Goal: Information Seeking & Learning: Check status

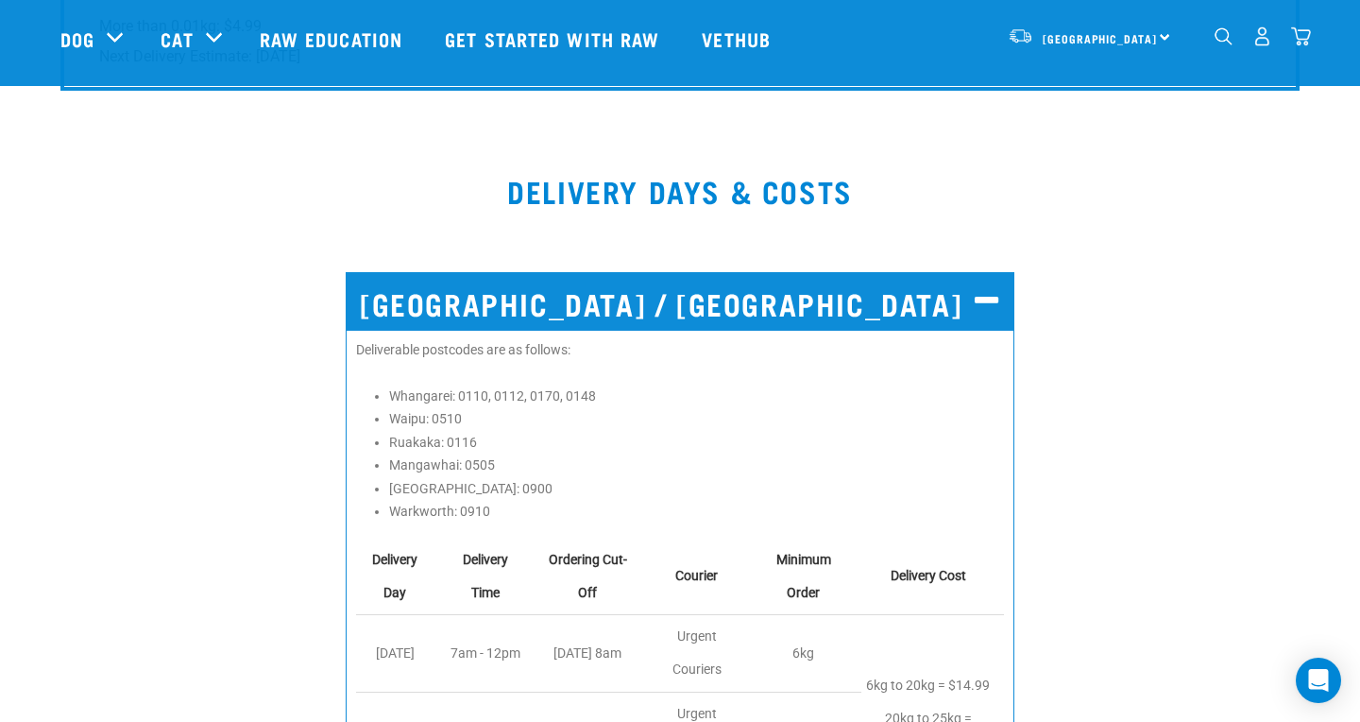
scroll to position [2925, 0]
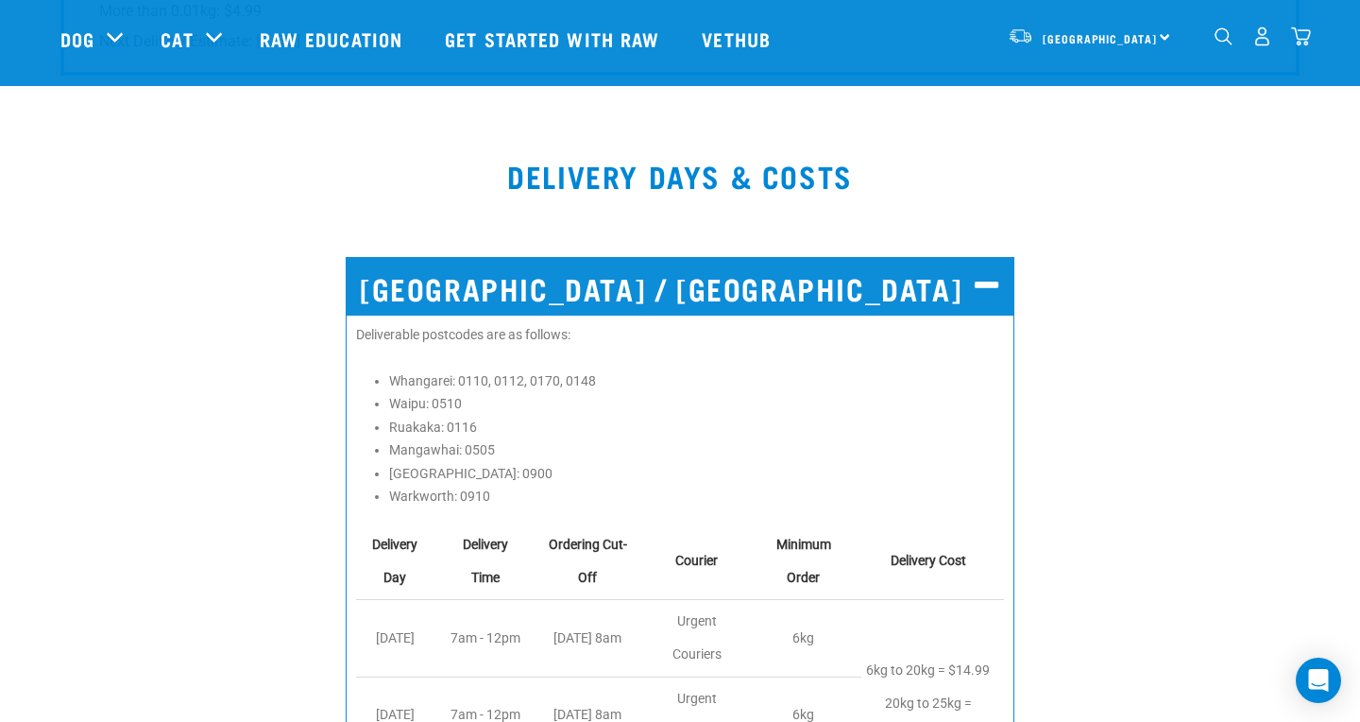
click at [546, 381] on li "Whangarei: 0110, 0112, 0170, 0148" at bounding box center [696, 381] width 615 height 20
copy li "0170"
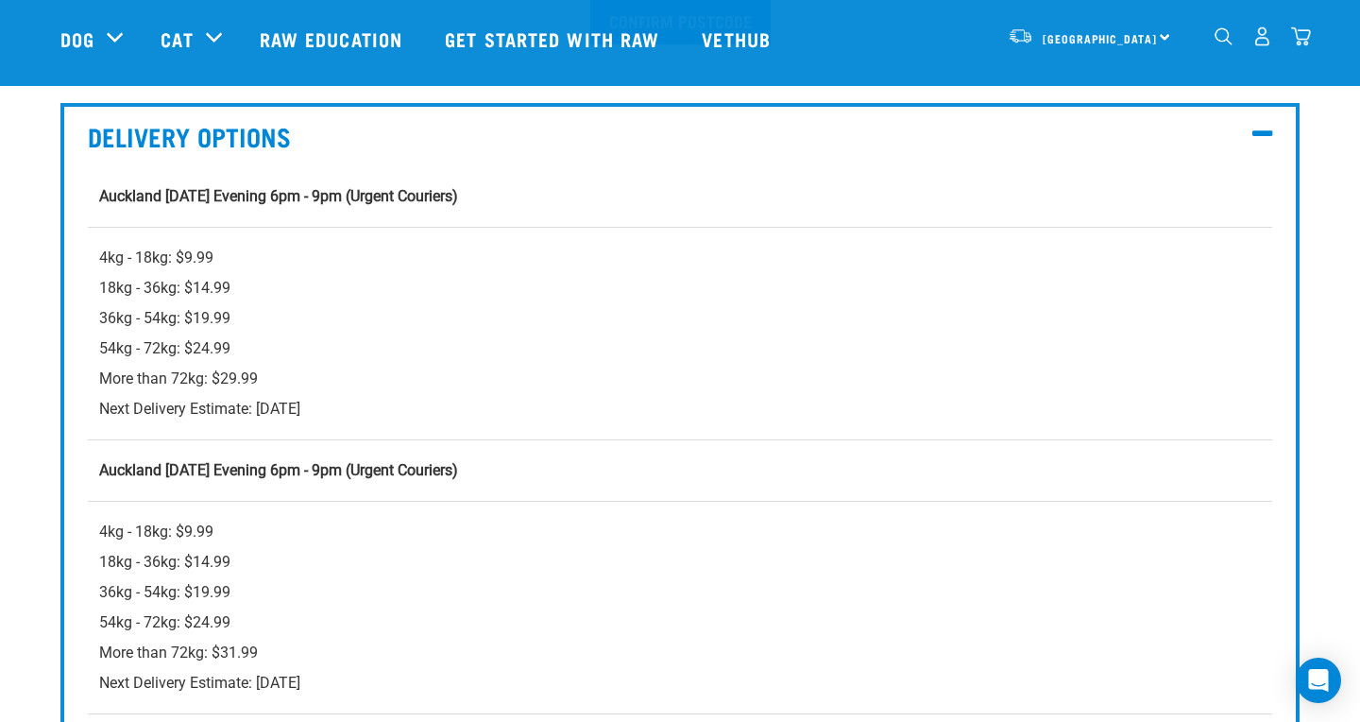
scroll to position [584, 0]
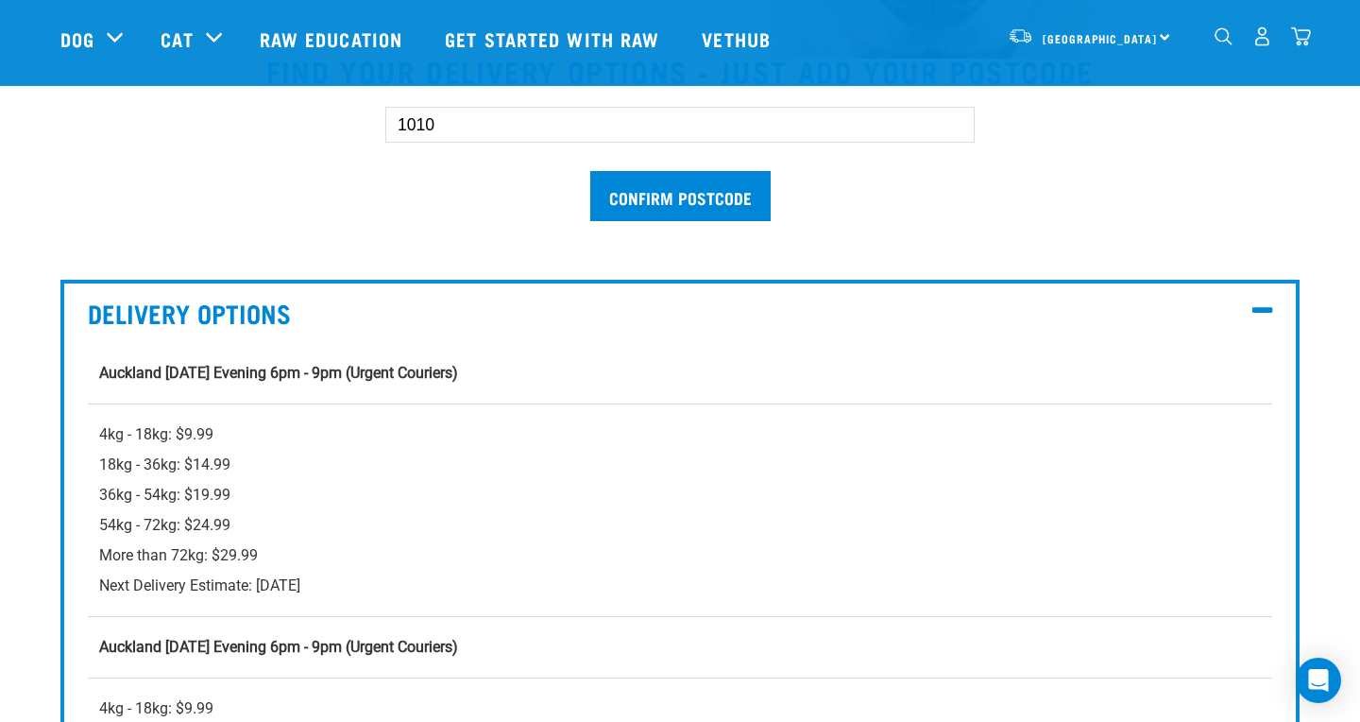
click at [501, 132] on input "1010" at bounding box center [680, 125] width 590 height 36
paste input "017"
click at [647, 195] on input "Confirm postcode" at bounding box center [680, 196] width 180 height 50
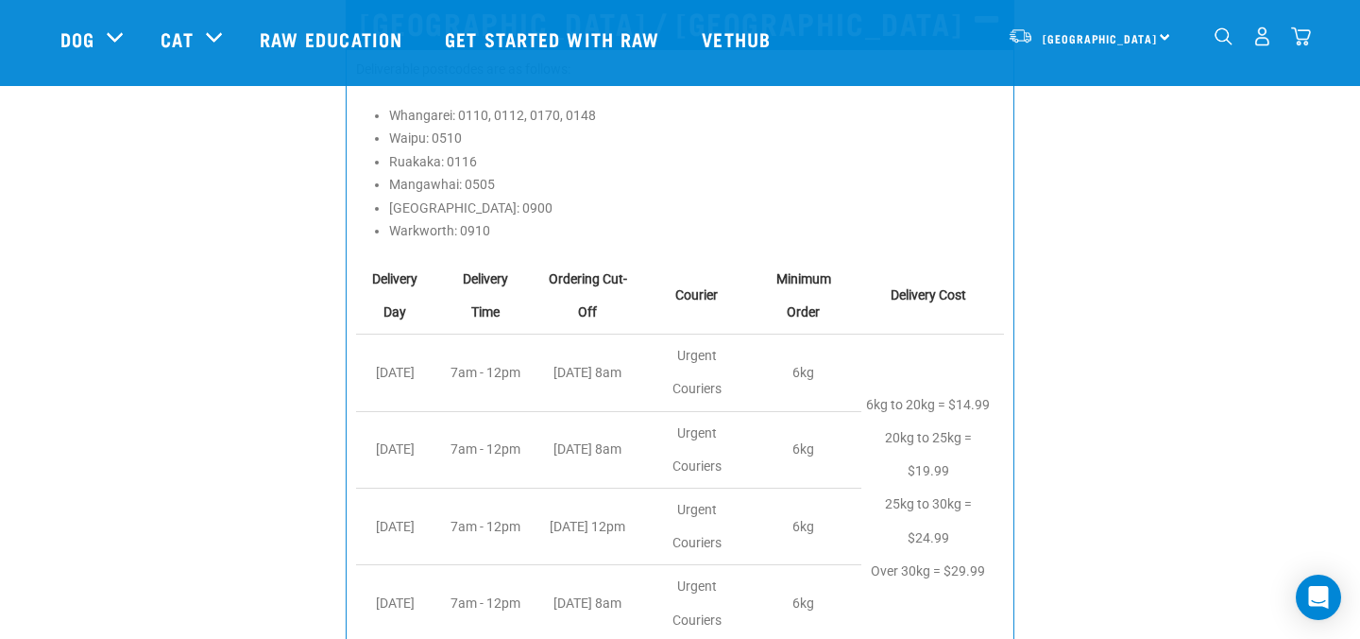
scroll to position [2093, 0]
click at [470, 224] on li "Warkworth: 0910" at bounding box center [696, 233] width 615 height 20
copy li "0910"
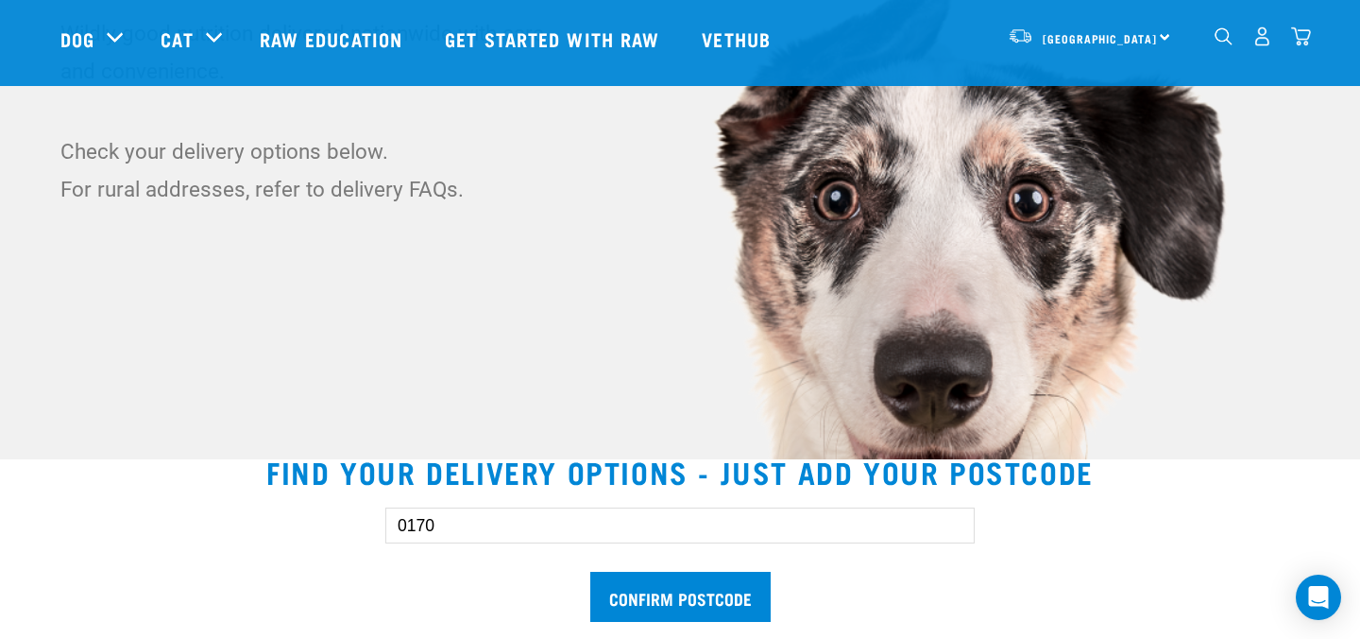
scroll to position [164, 0]
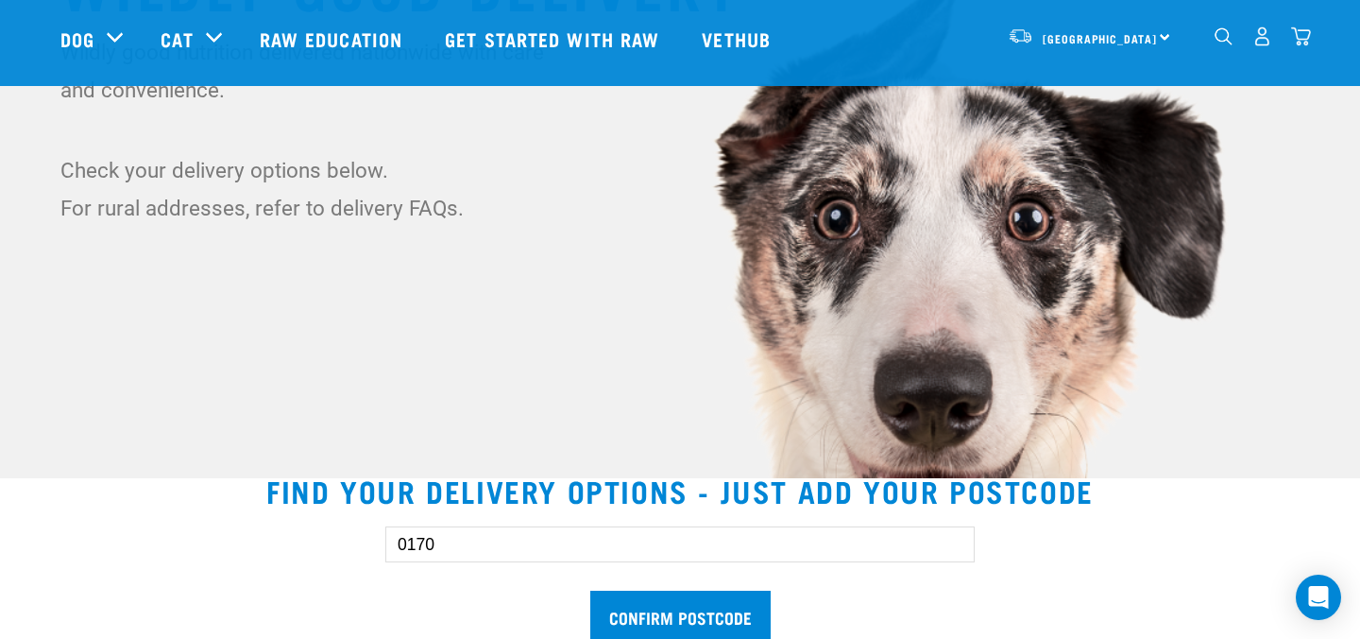
click at [504, 537] on input "0170" at bounding box center [680, 544] width 590 height 36
click at [503, 537] on input "0170" at bounding box center [680, 544] width 590 height 36
paste input "91"
click at [650, 598] on input "Confirm postcode" at bounding box center [680, 615] width 180 height 50
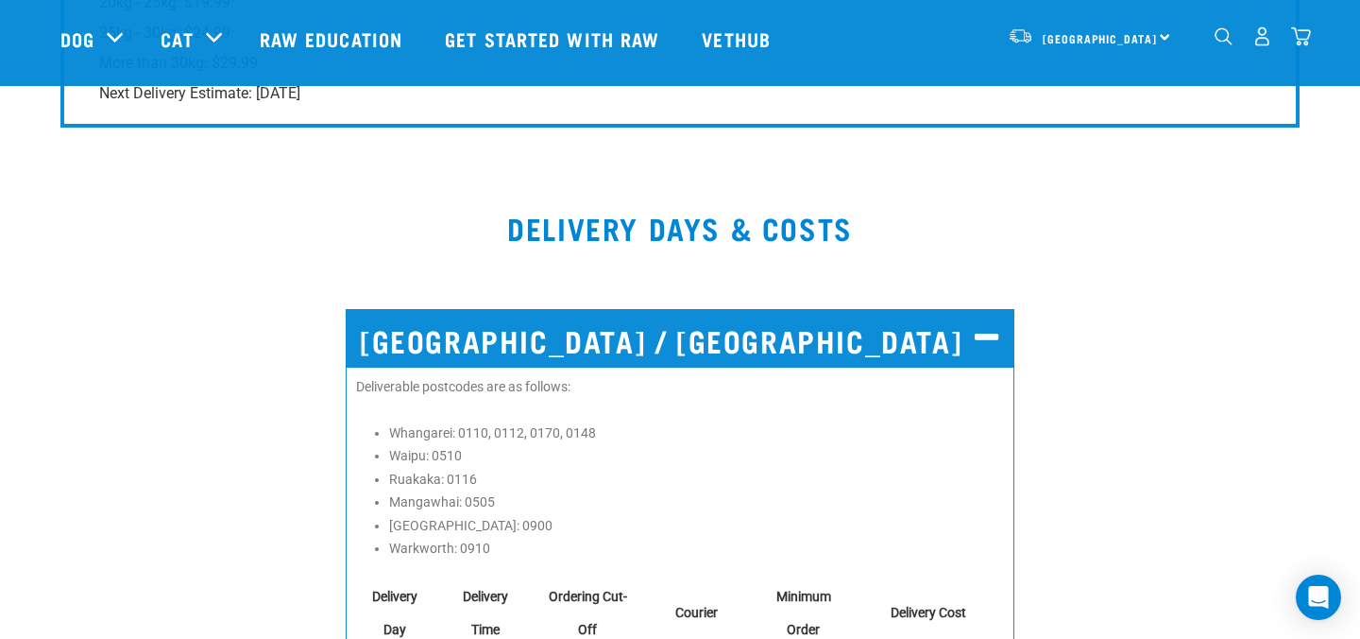
scroll to position [1801, 0]
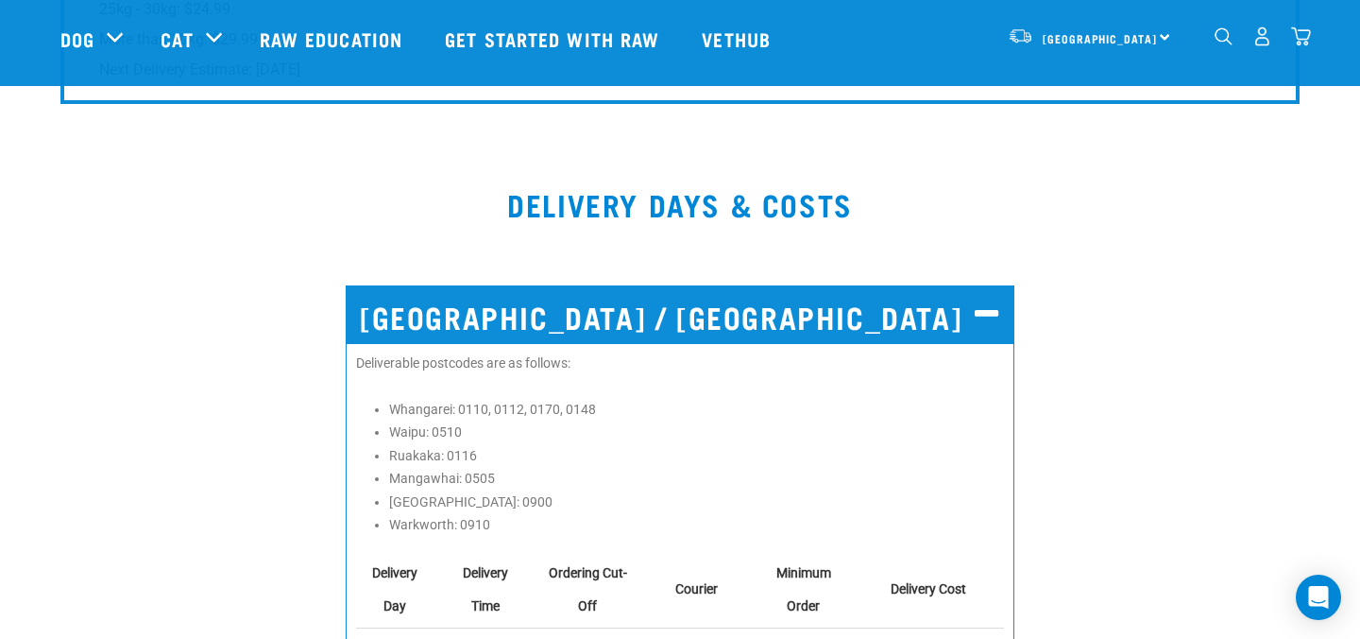
click at [475, 471] on li "Mangawhai: 0505" at bounding box center [696, 479] width 615 height 20
click at [474, 471] on li "Mangawhai: 0505" at bounding box center [696, 479] width 615 height 20
copy li "0505"
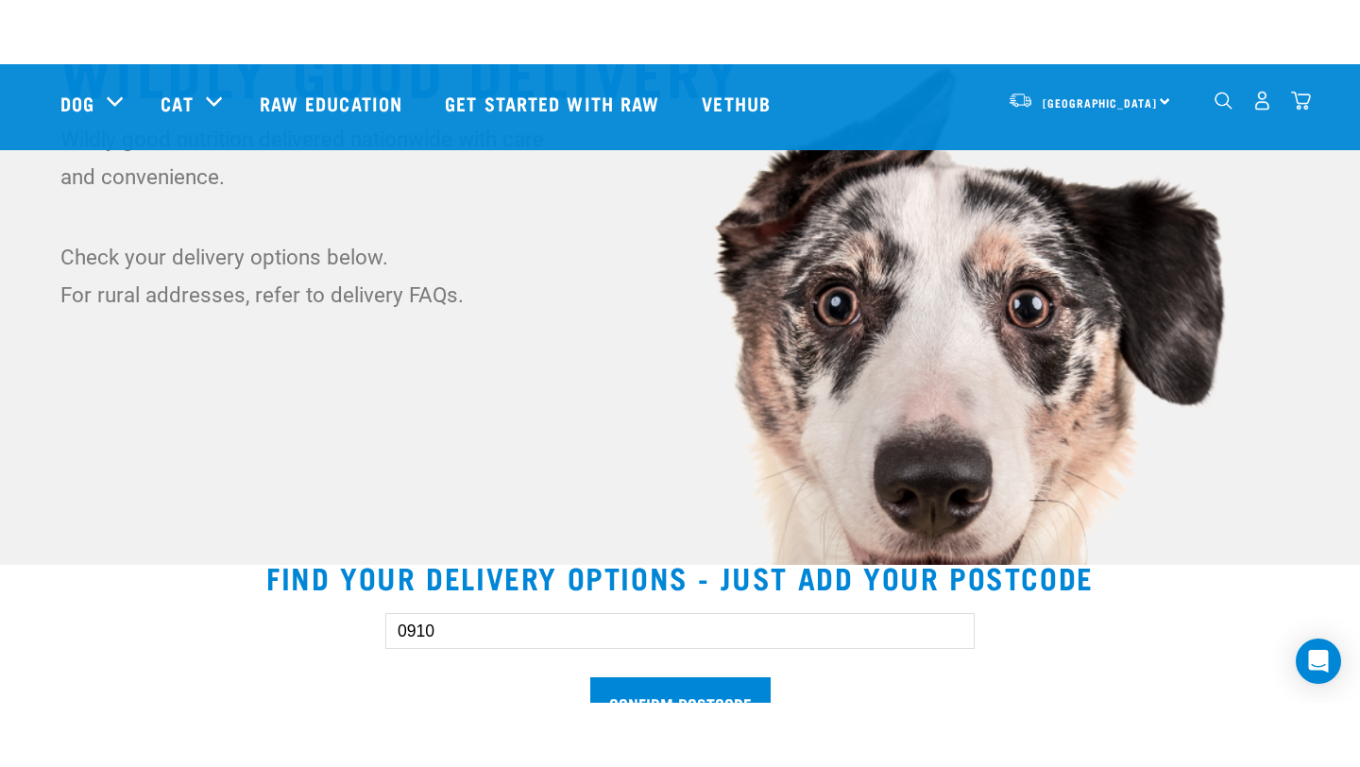
scroll to position [132, 0]
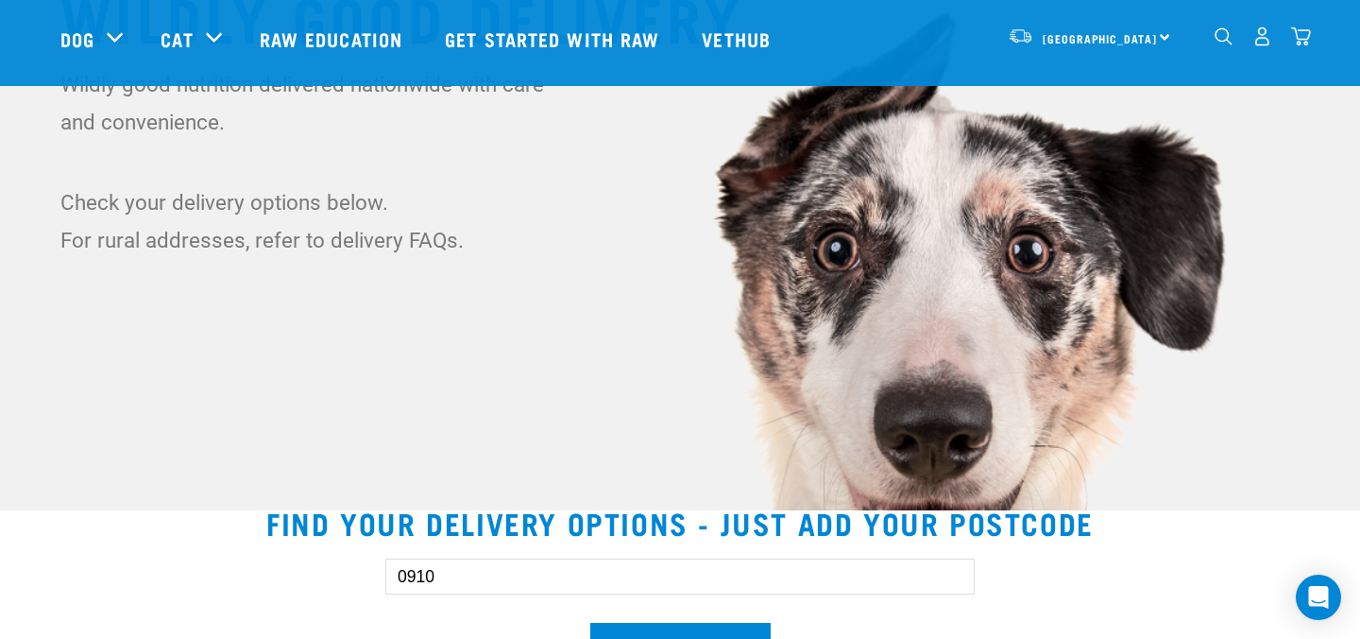
click at [500, 569] on input "0910" at bounding box center [680, 576] width 590 height 36
click at [500, 568] on input "0910" at bounding box center [680, 576] width 590 height 36
paste input "505"
click at [632, 636] on input "Confirm postcode" at bounding box center [680, 648] width 180 height 50
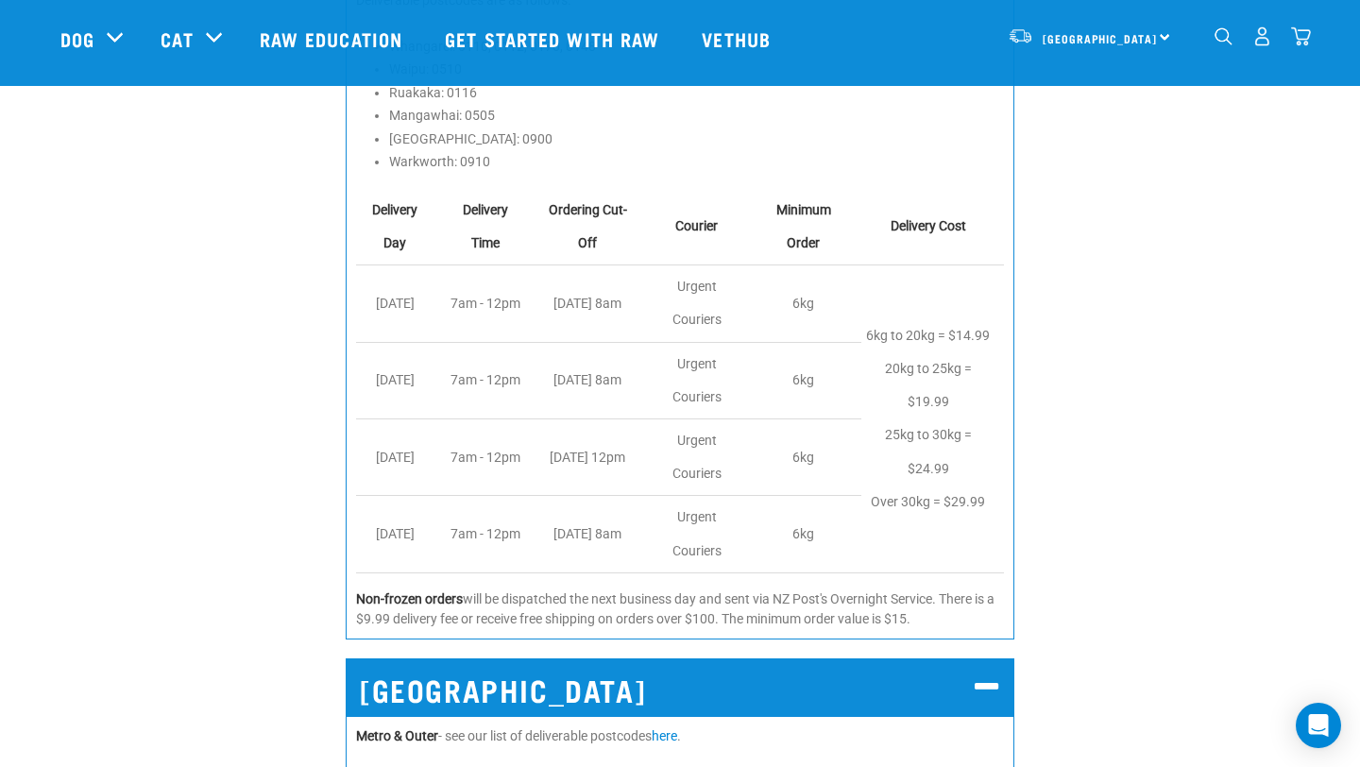
scroll to position [2082, 0]
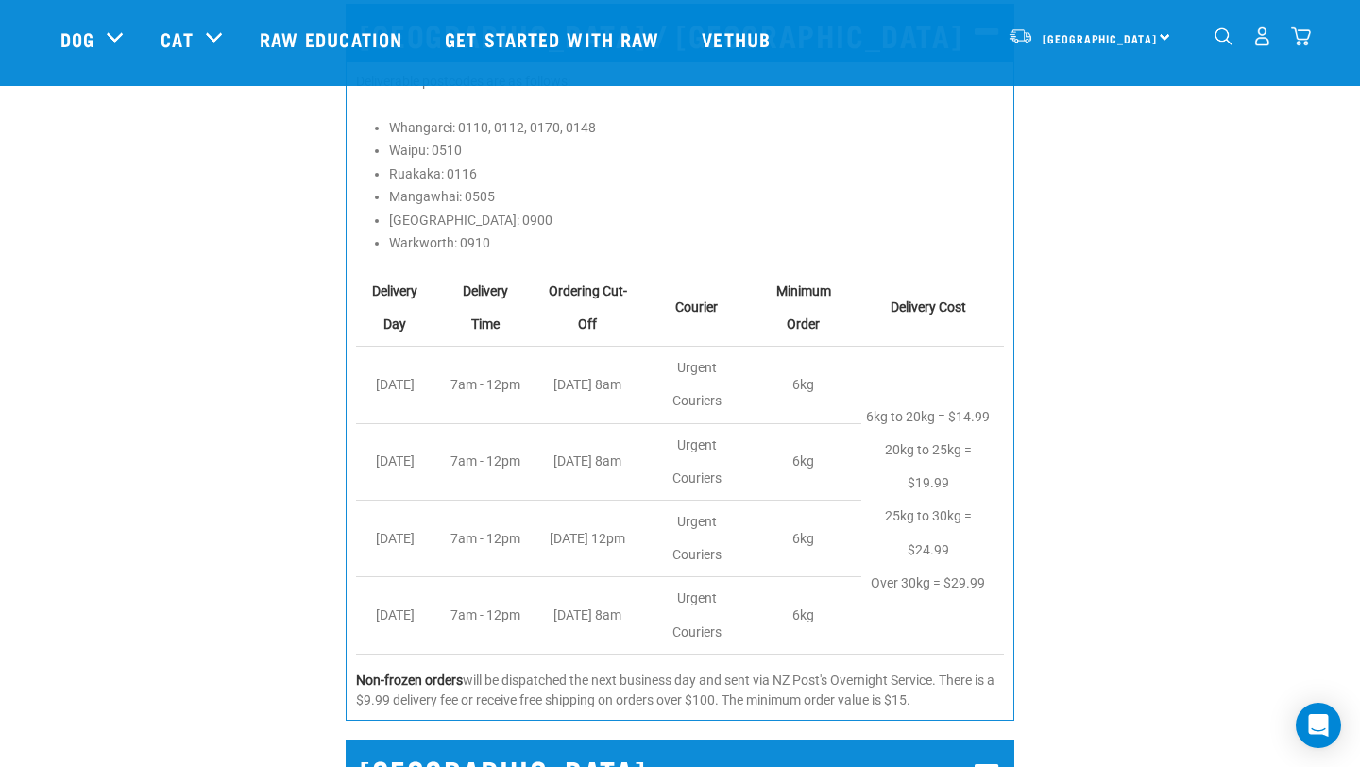
click at [481, 245] on li "Warkworth: 0910" at bounding box center [696, 243] width 615 height 20
copy li "0910"
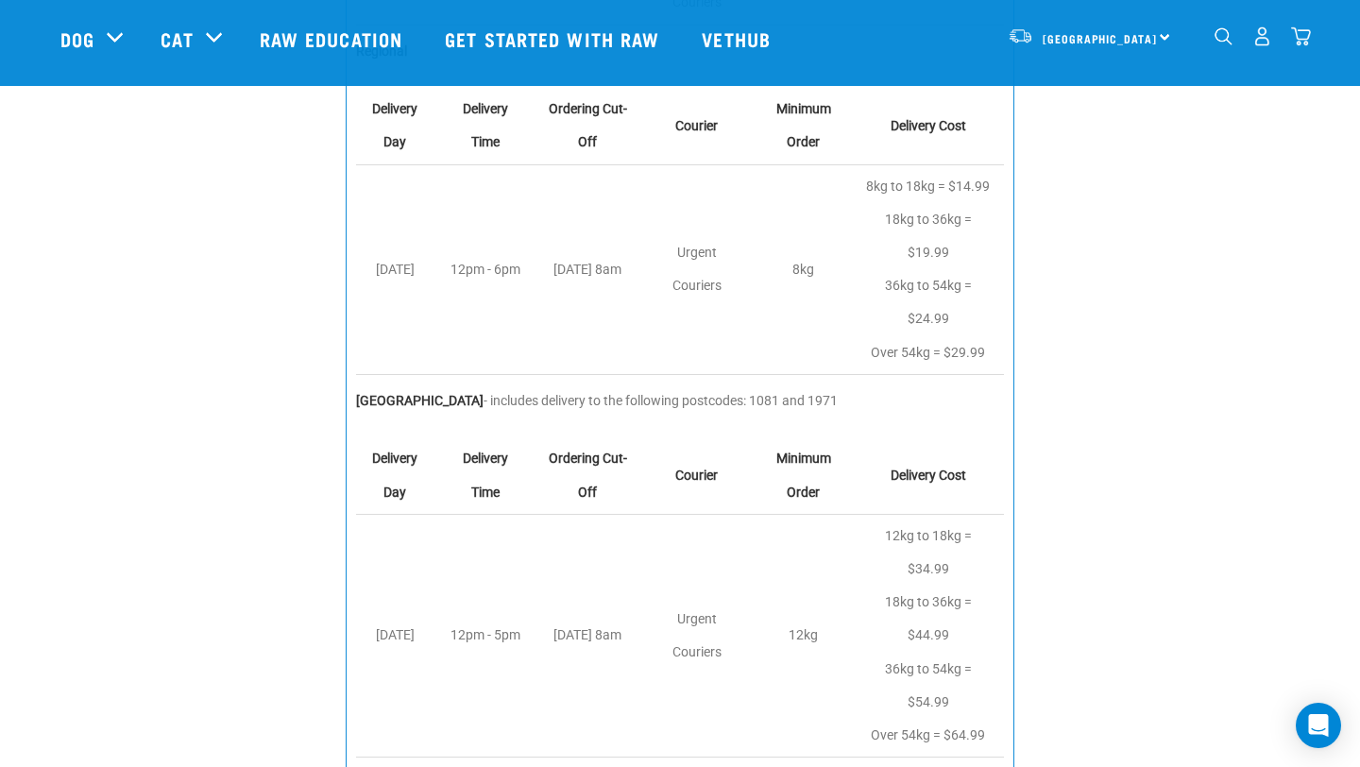
scroll to position [3528, 0]
click at [738, 410] on p "Waiheke Island - includes delivery to the following postcodes: 1081 and 1971" at bounding box center [680, 400] width 648 height 20
copy p "1081"
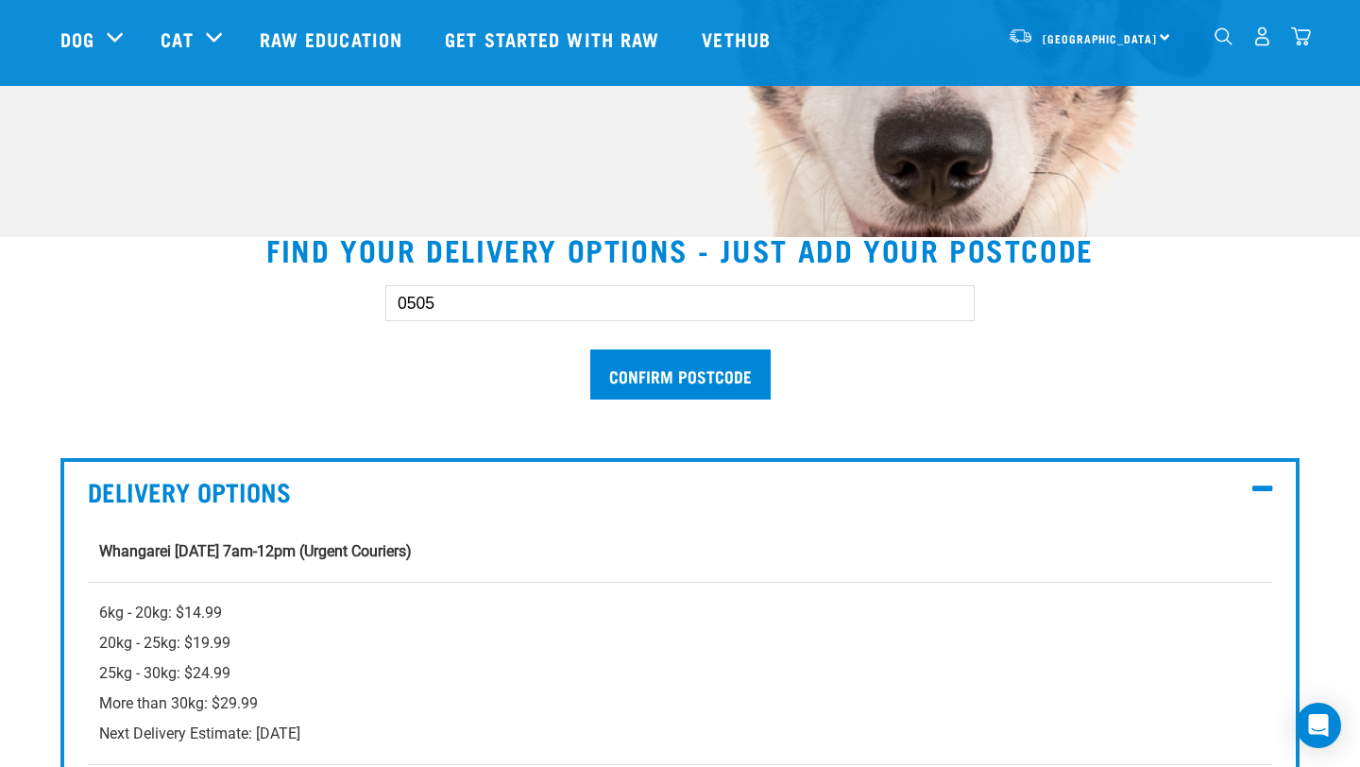
scroll to position [413, 0]
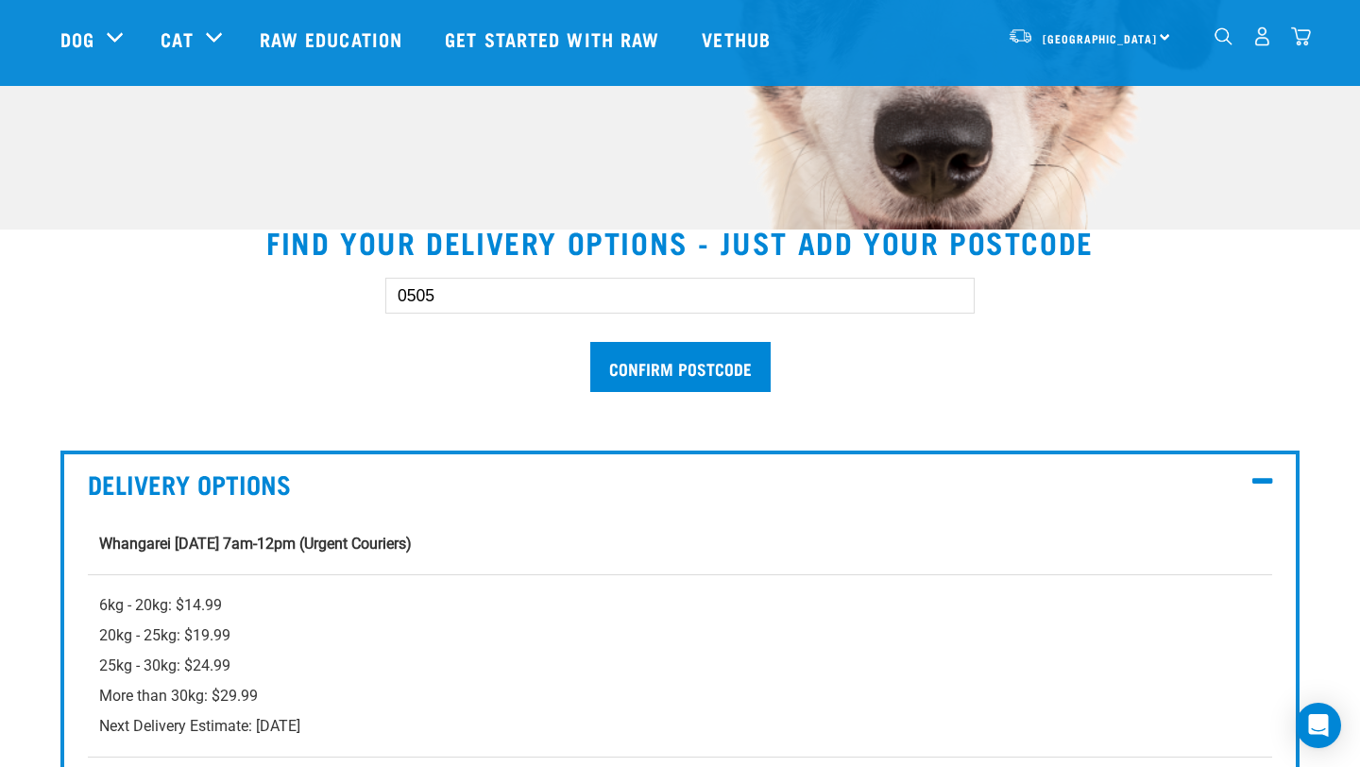
click at [523, 311] on input "0505" at bounding box center [680, 296] width 590 height 36
click at [523, 310] on input "0505" at bounding box center [680, 296] width 590 height 36
paste input "1081"
type input "1081"
click at [637, 359] on input "Confirm postcode" at bounding box center [680, 367] width 180 height 50
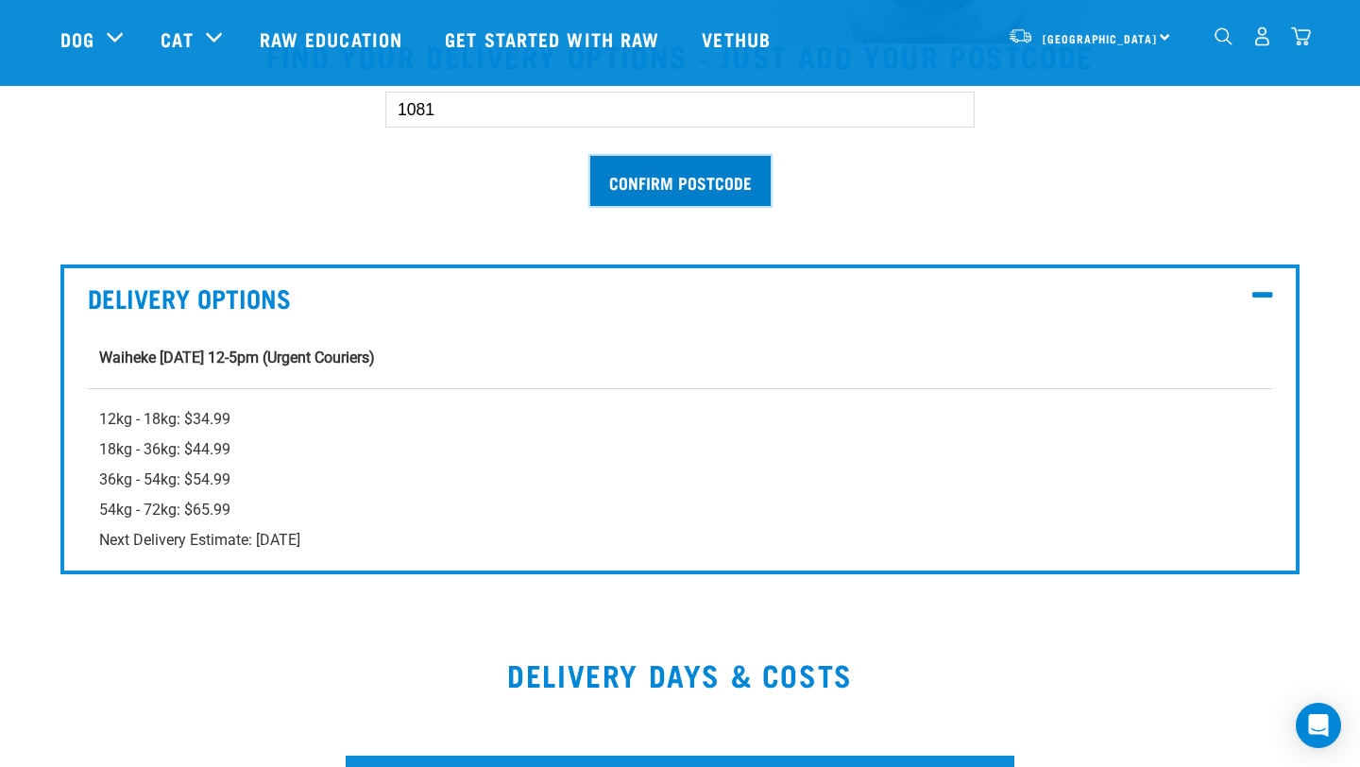
scroll to position [600, 0]
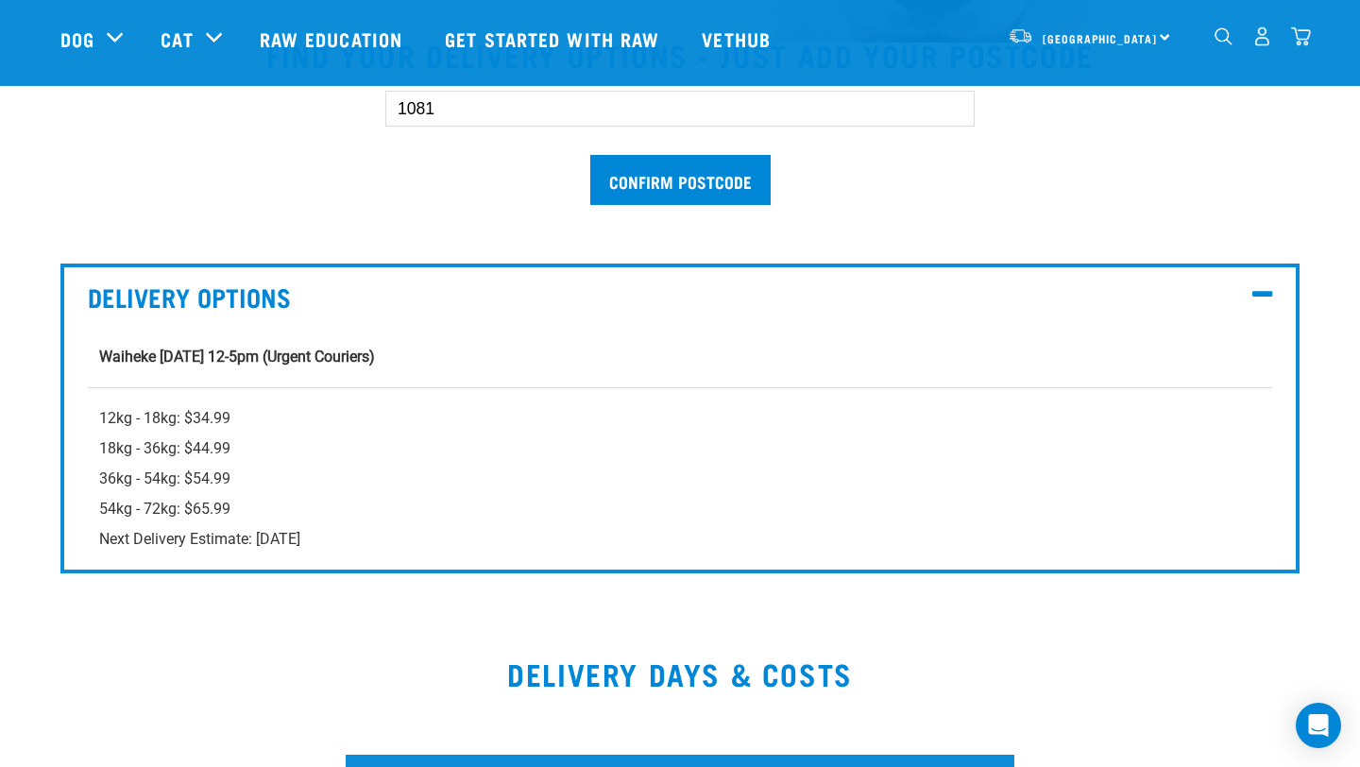
click at [132, 355] on strong "Waiheke Tuesday 12-5pm (Urgent Couriers)" at bounding box center [237, 357] width 276 height 18
click at [131, 355] on strong "Waiheke Tuesday 12-5pm (Urgent Couriers)" at bounding box center [237, 357] width 276 height 18
copy strong "Waiheke"
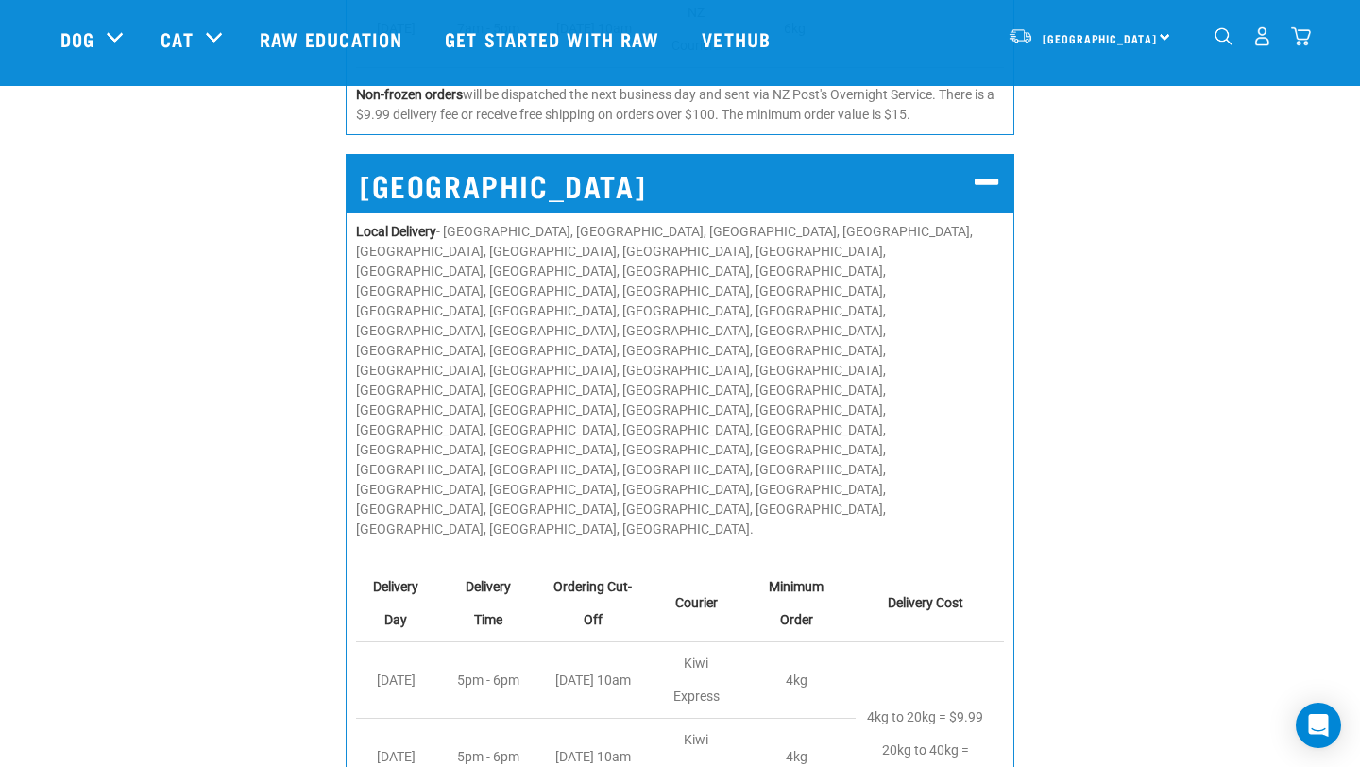
scroll to position [6793, 0]
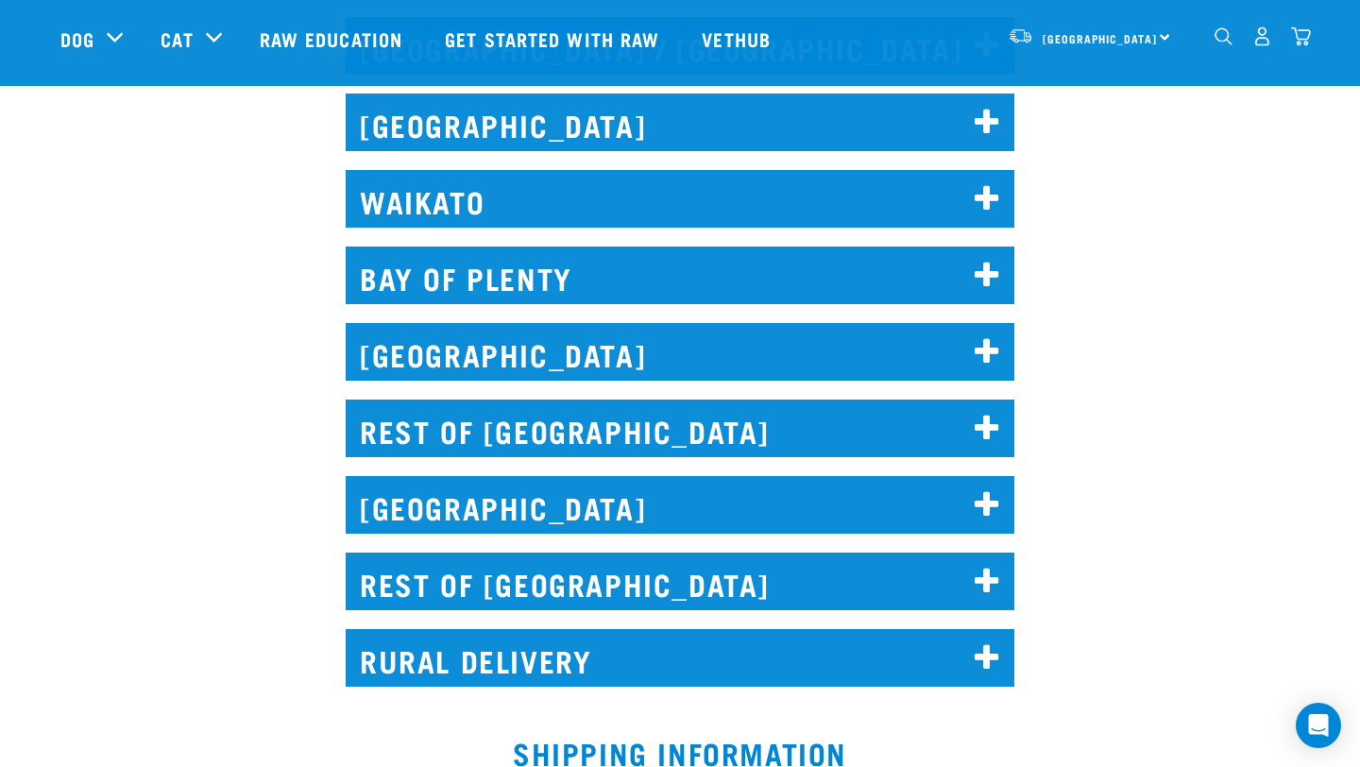
scroll to position [978, 0]
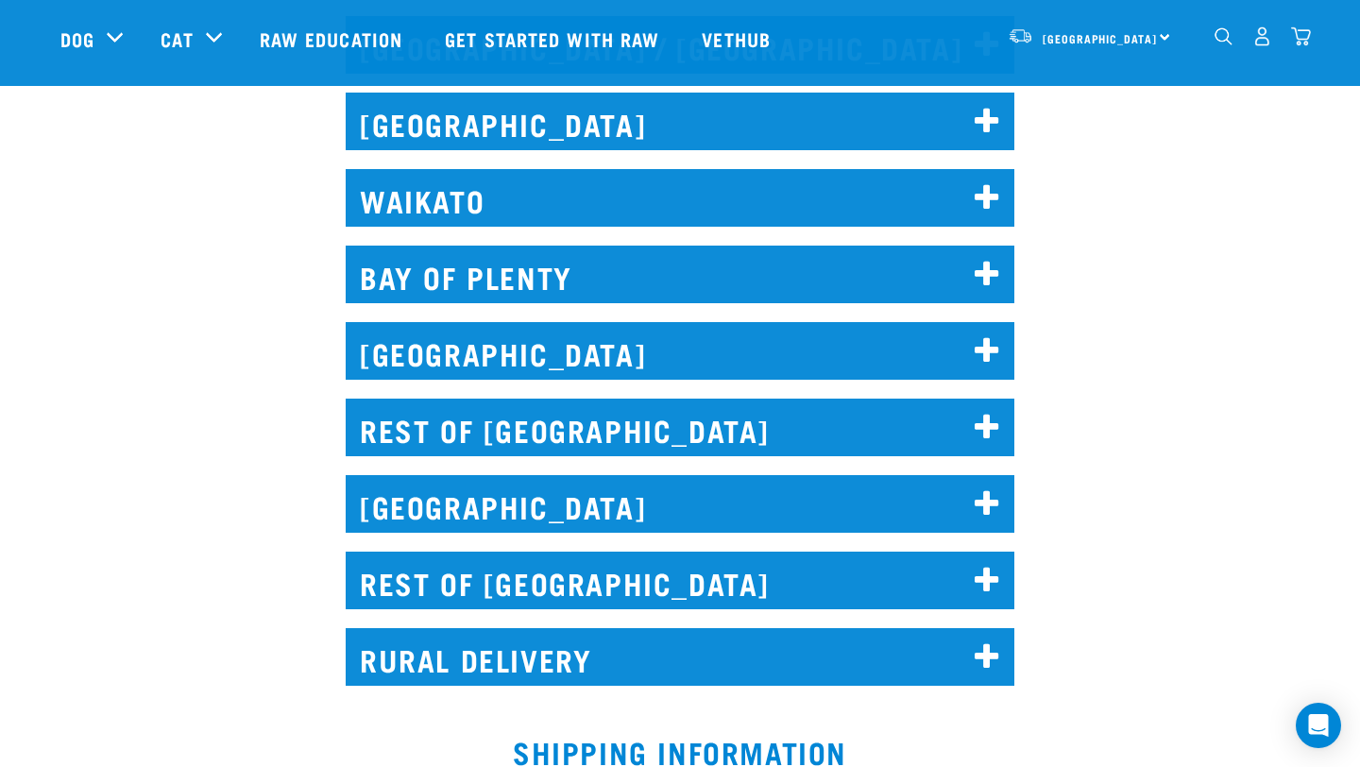
click at [753, 639] on h2 "RURAL DELIVERY" at bounding box center [680, 657] width 669 height 58
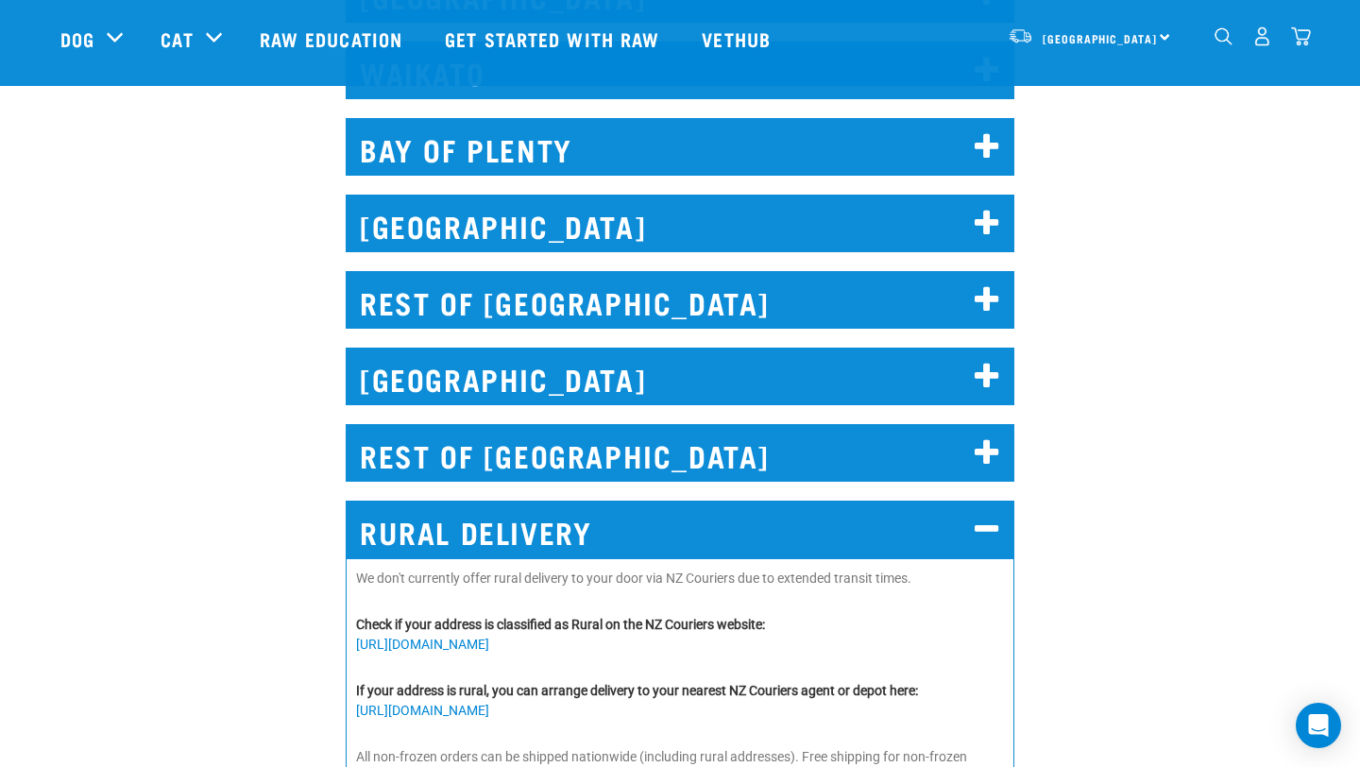
scroll to position [1102, 0]
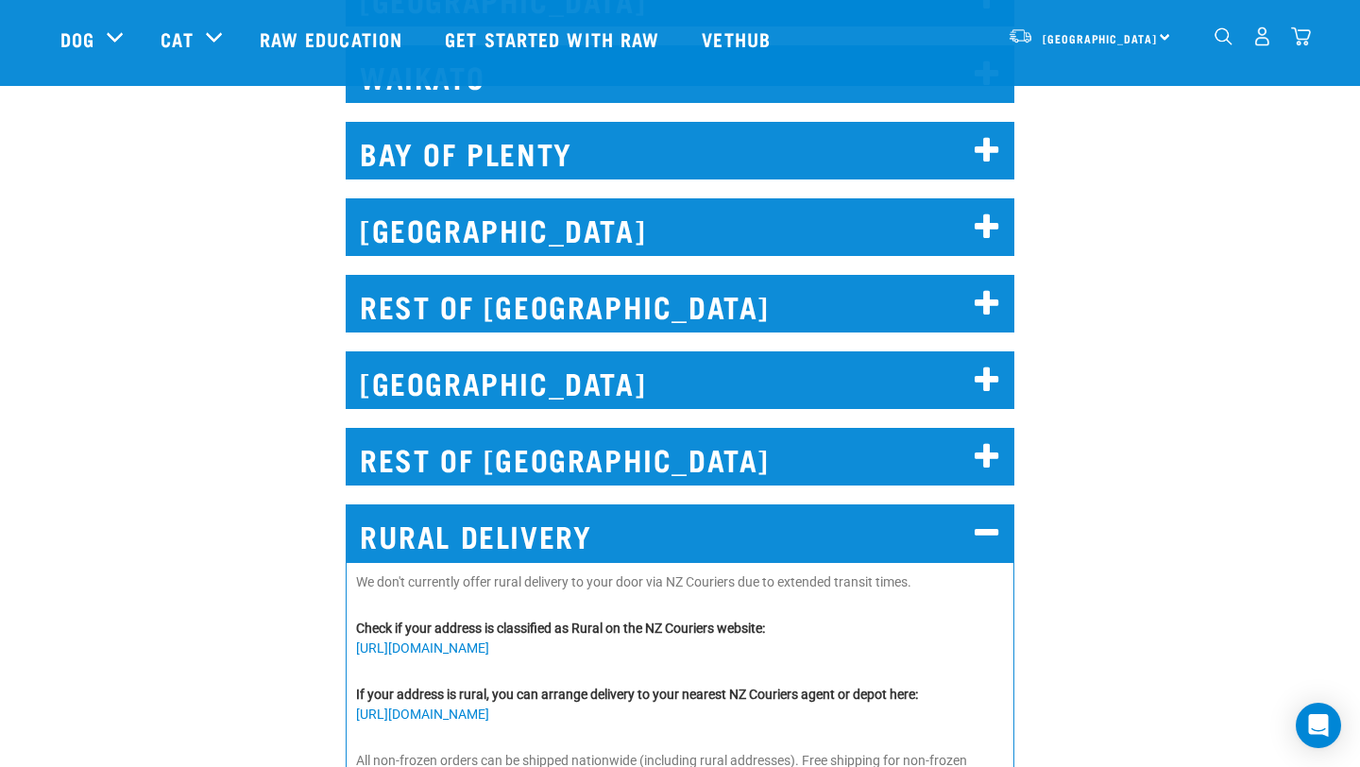
click at [626, 290] on h2 "REST OF [GEOGRAPHIC_DATA]" at bounding box center [680, 304] width 669 height 58
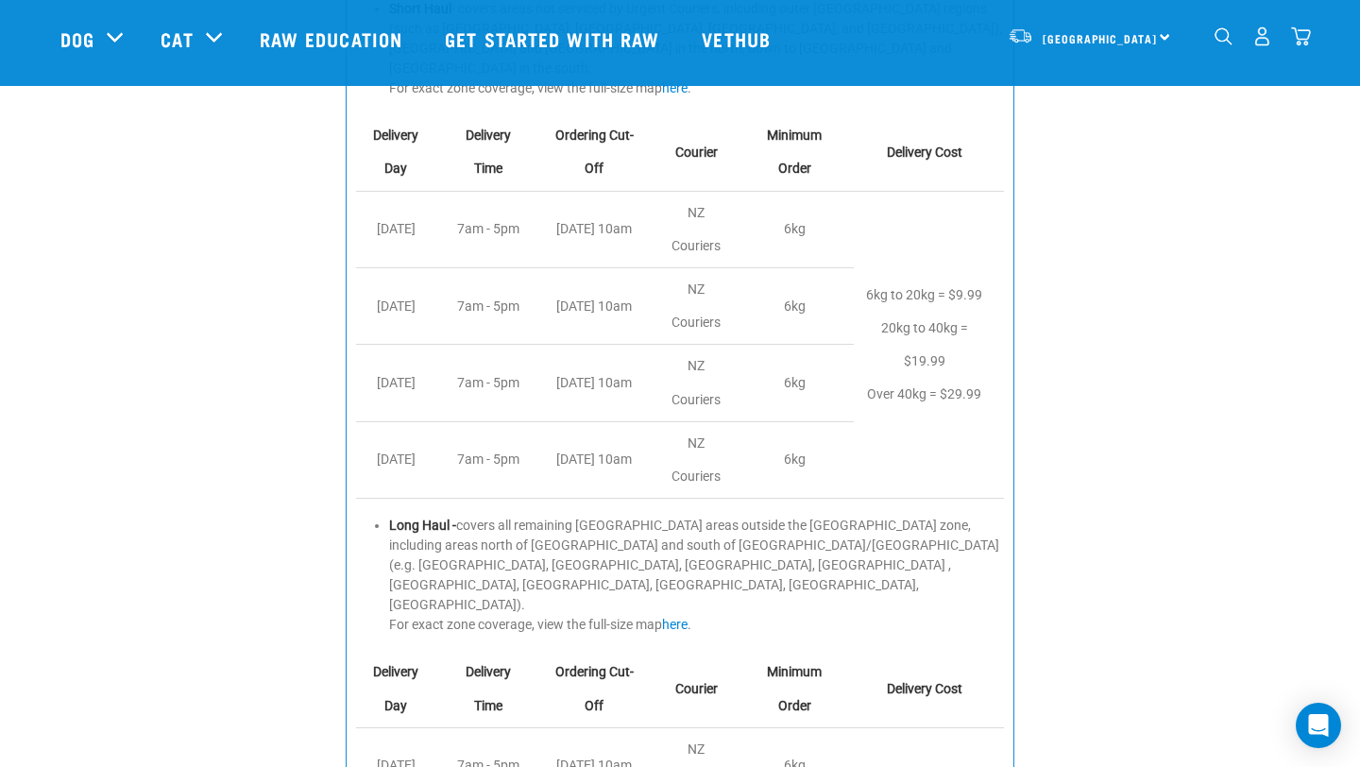
scroll to position [1518, 0]
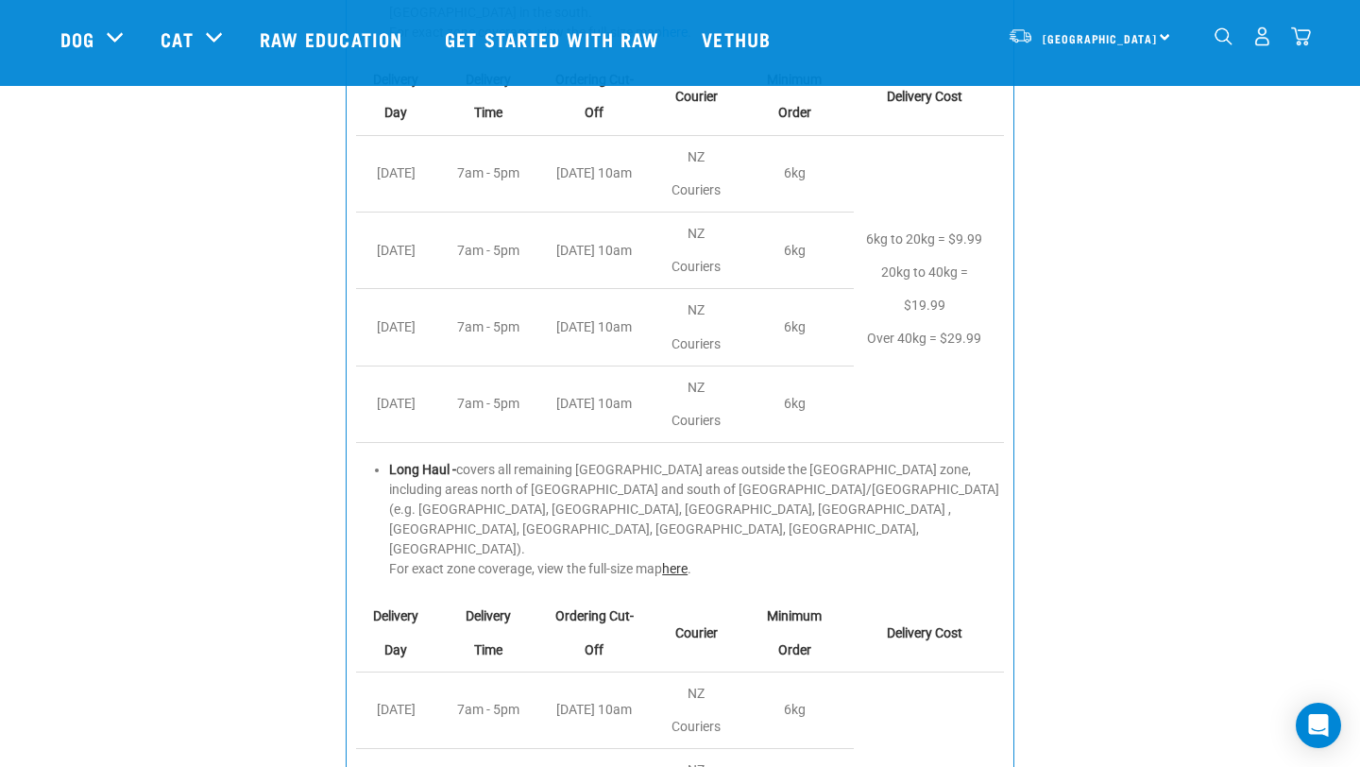
click at [681, 561] on link "here" at bounding box center [675, 568] width 26 height 15
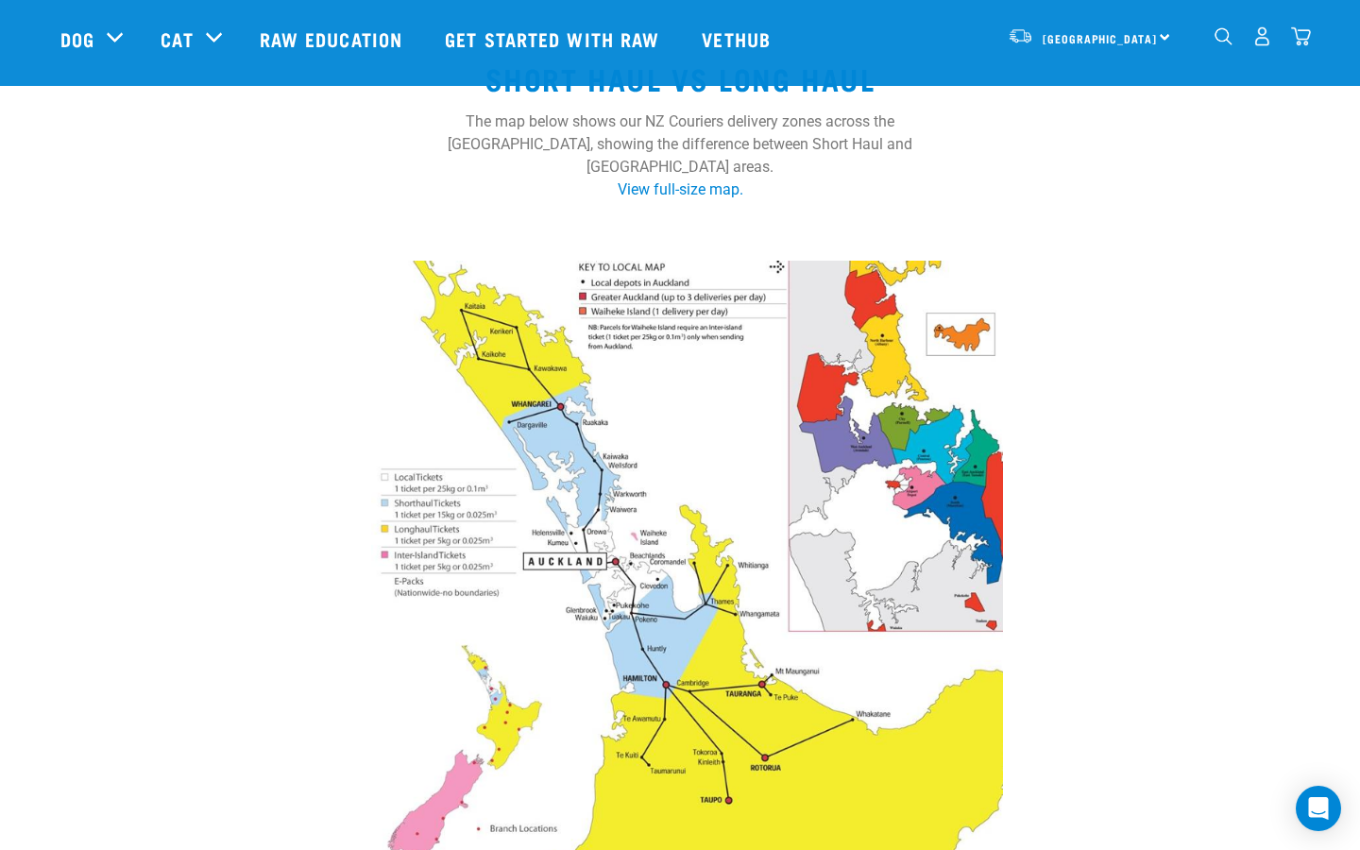
scroll to position [171, 0]
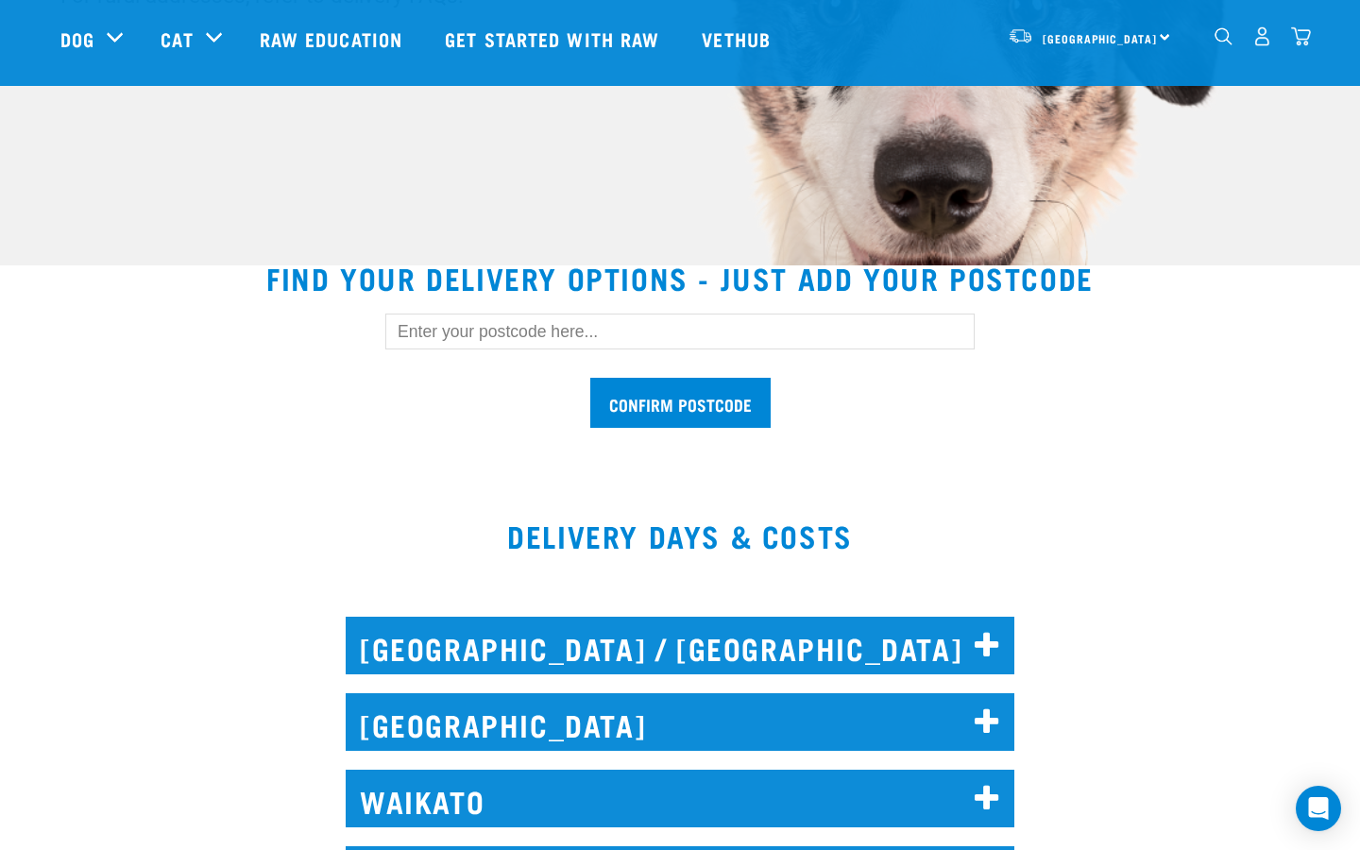
scroll to position [381, 0]
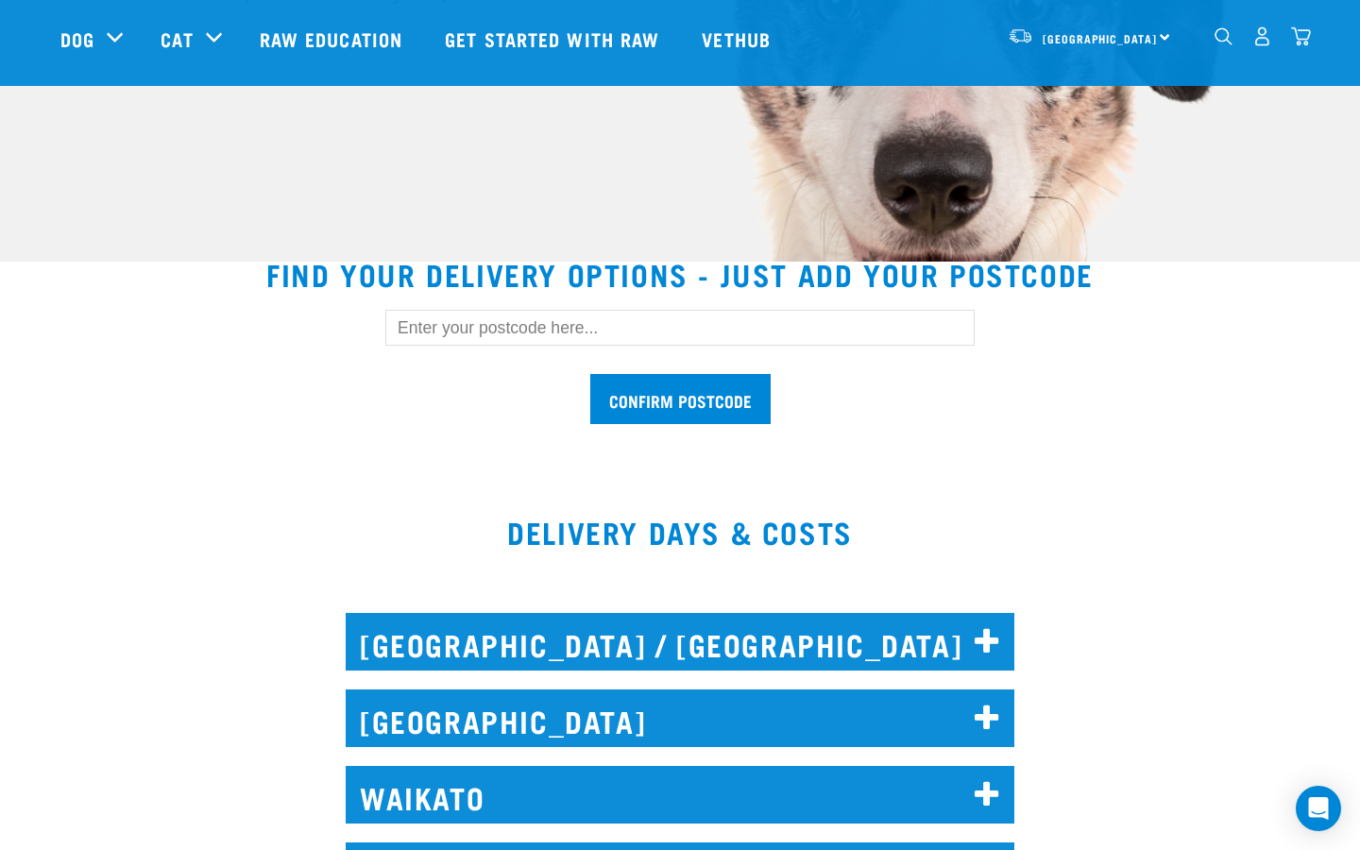
click at [438, 334] on input "text" at bounding box center [680, 328] width 590 height 36
paste input "0310"
click at [685, 398] on input "Confirm postcode" at bounding box center [680, 399] width 180 height 50
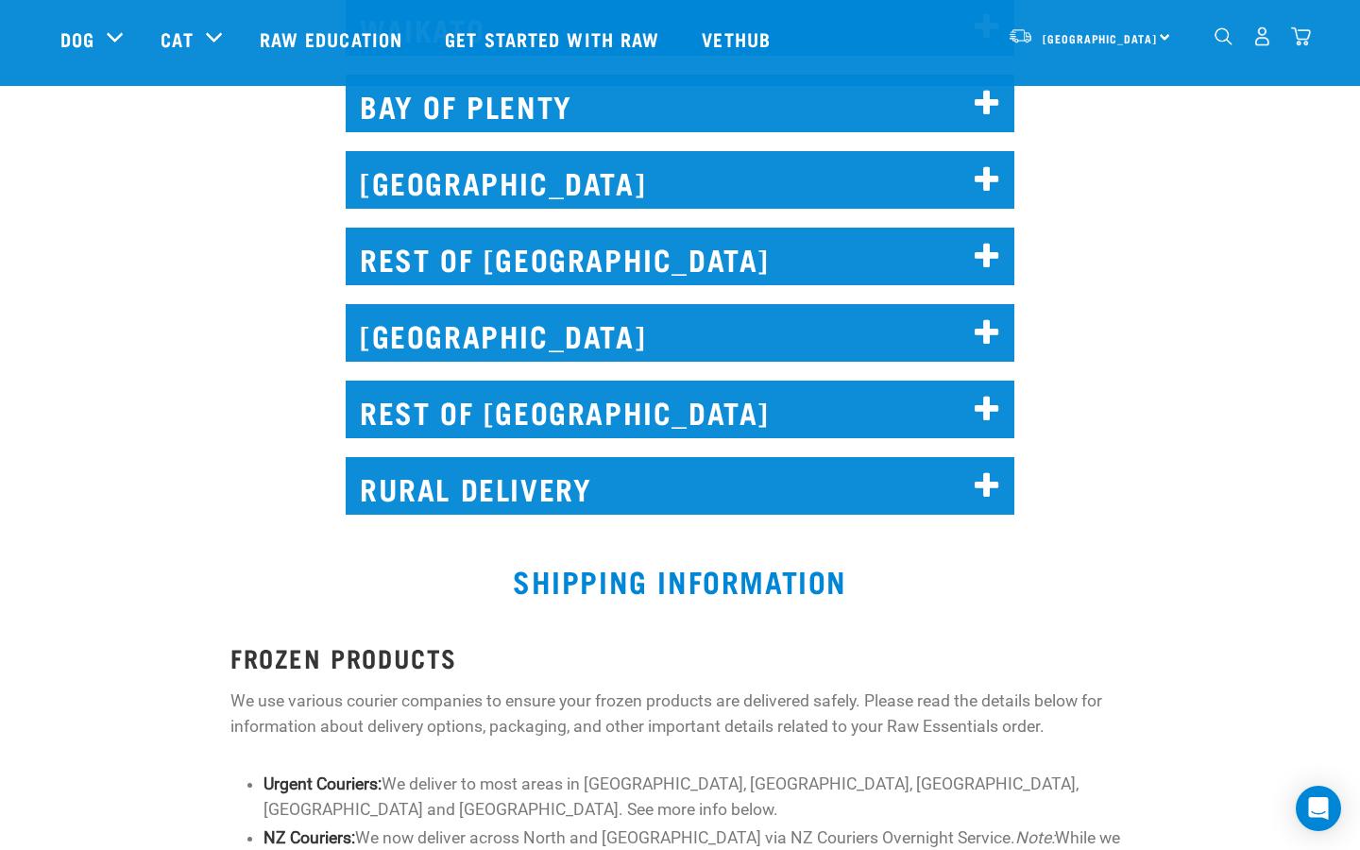
scroll to position [1905, 0]
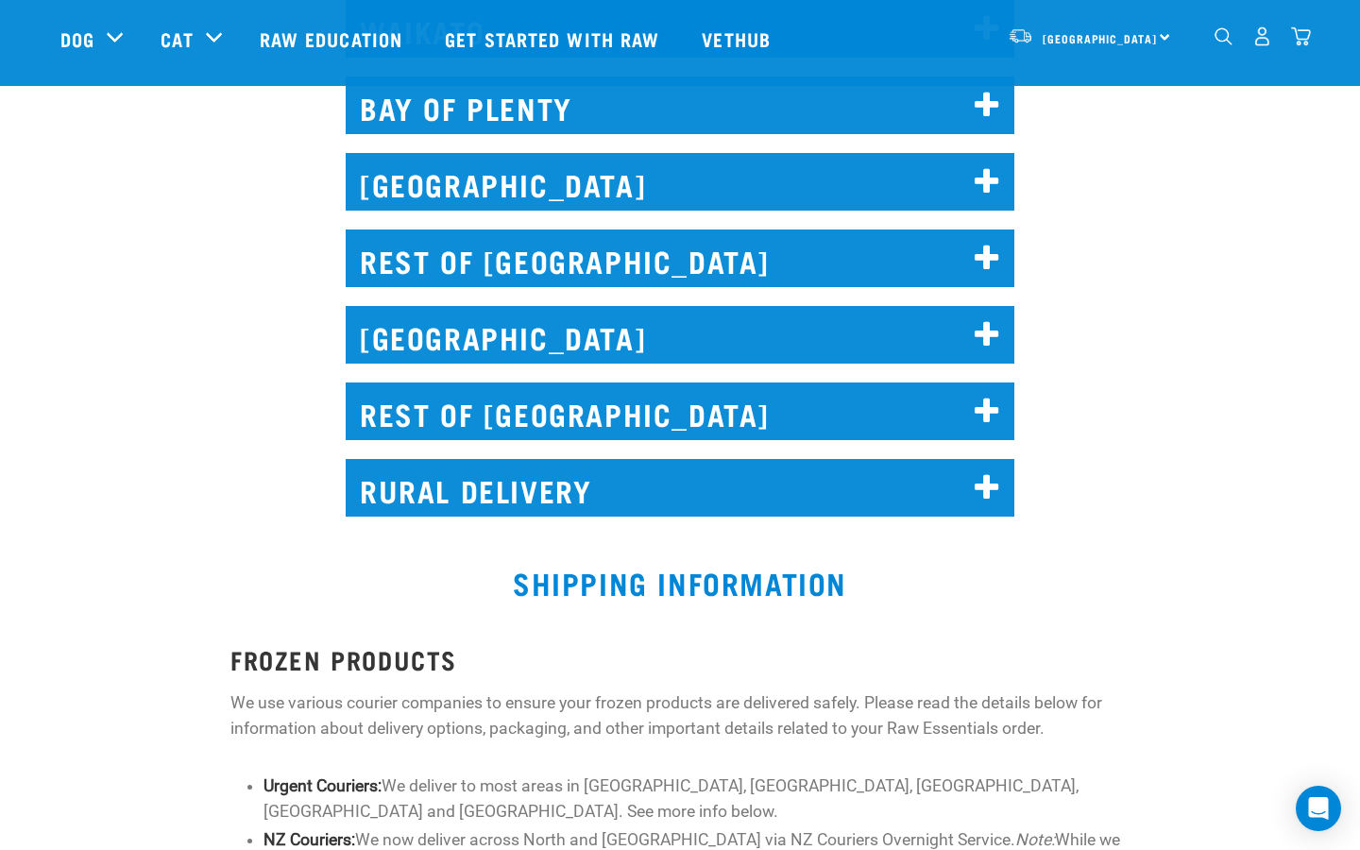
click at [488, 262] on h2 "REST OF NORTH ISLAND" at bounding box center [680, 259] width 669 height 58
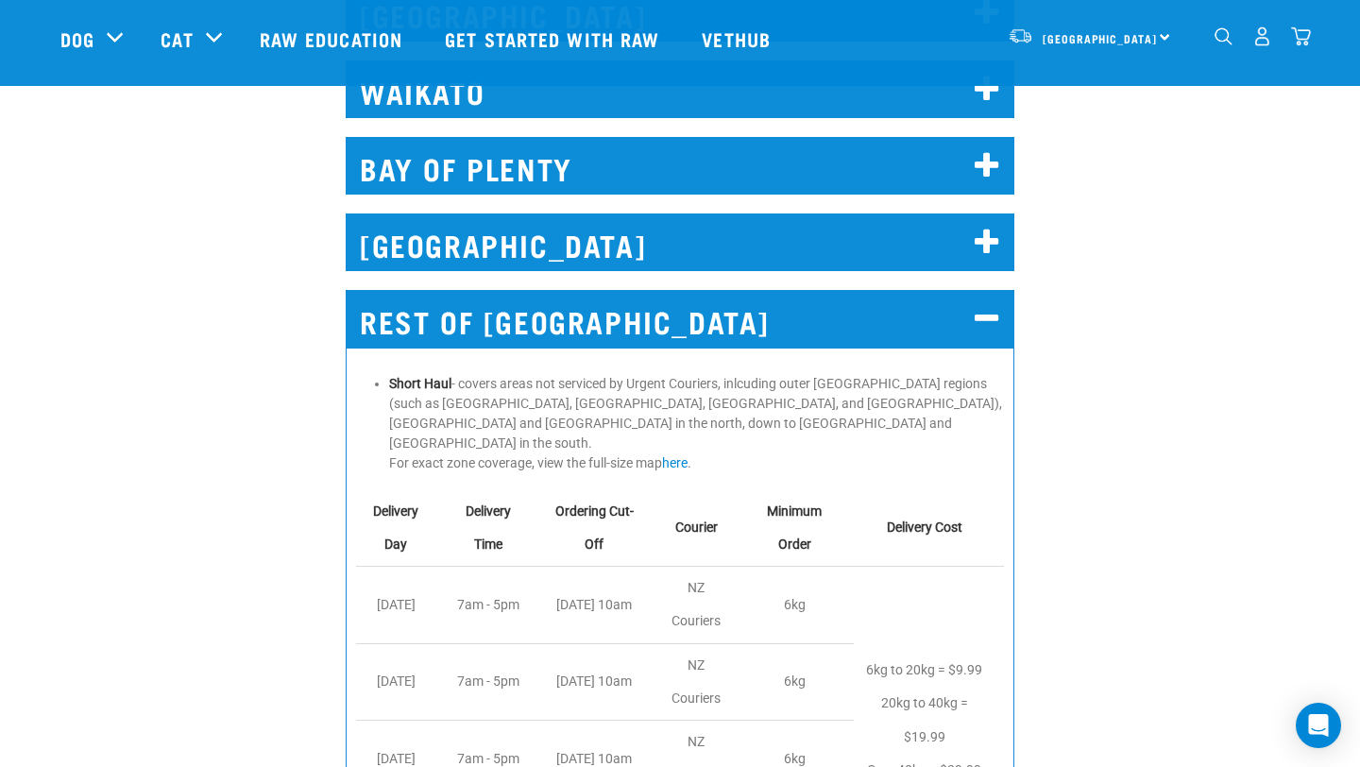
scroll to position [2930, 0]
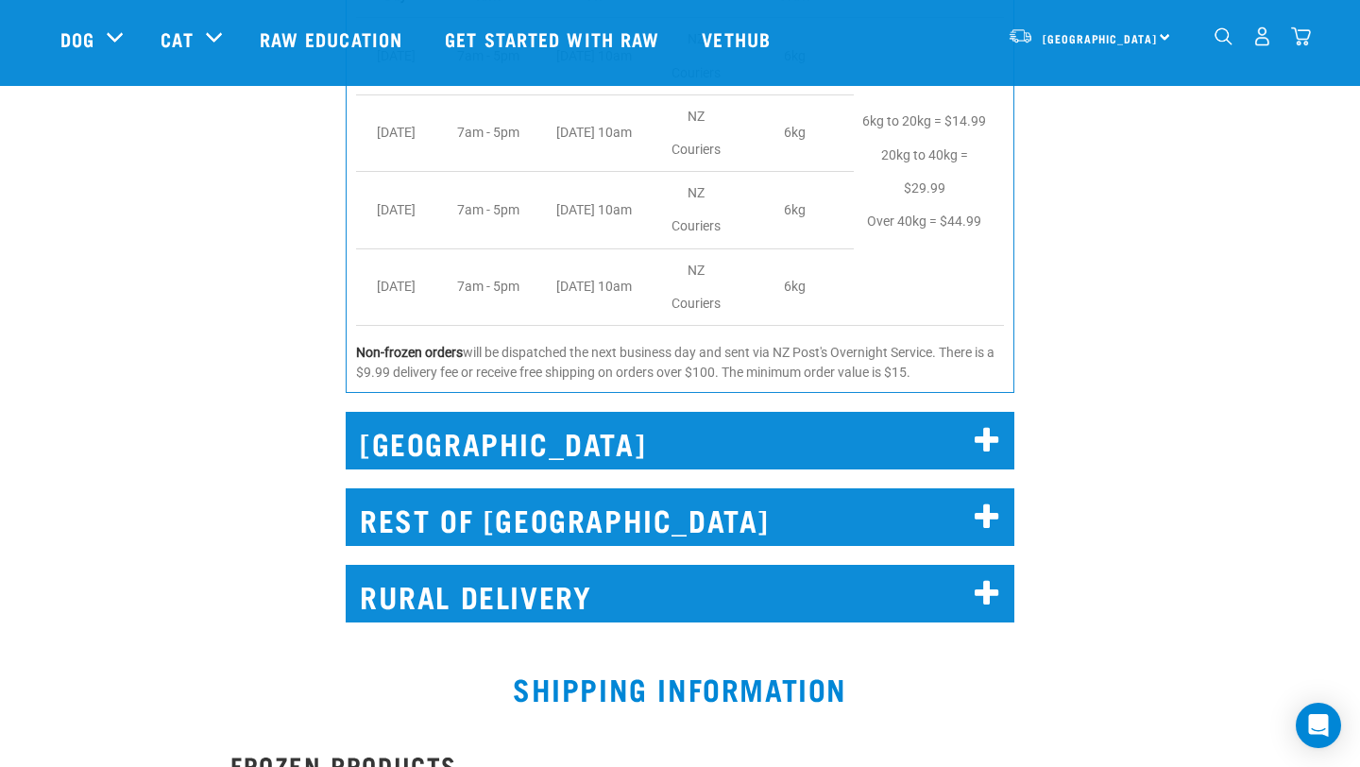
click at [748, 412] on h2 "CHRISTCHURCH" at bounding box center [680, 441] width 669 height 58
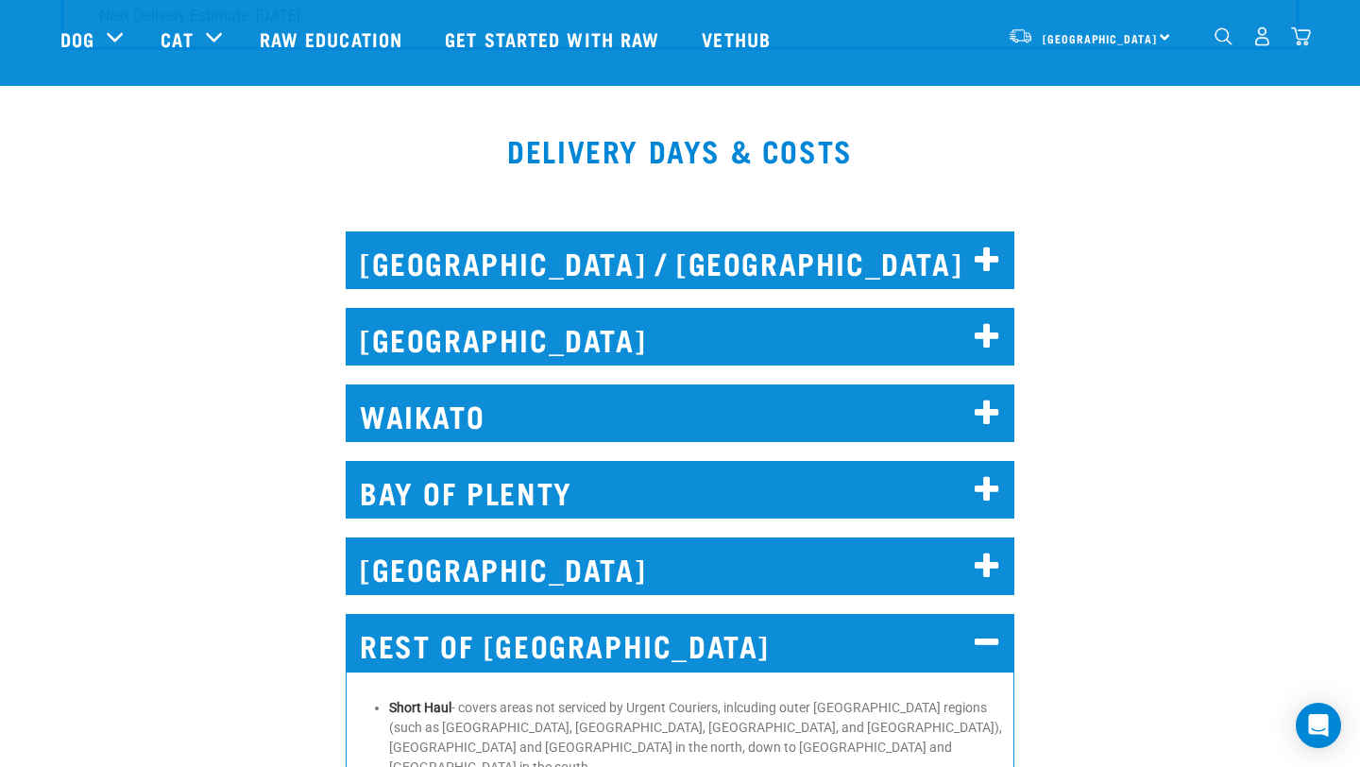
scroll to position [1516, 0]
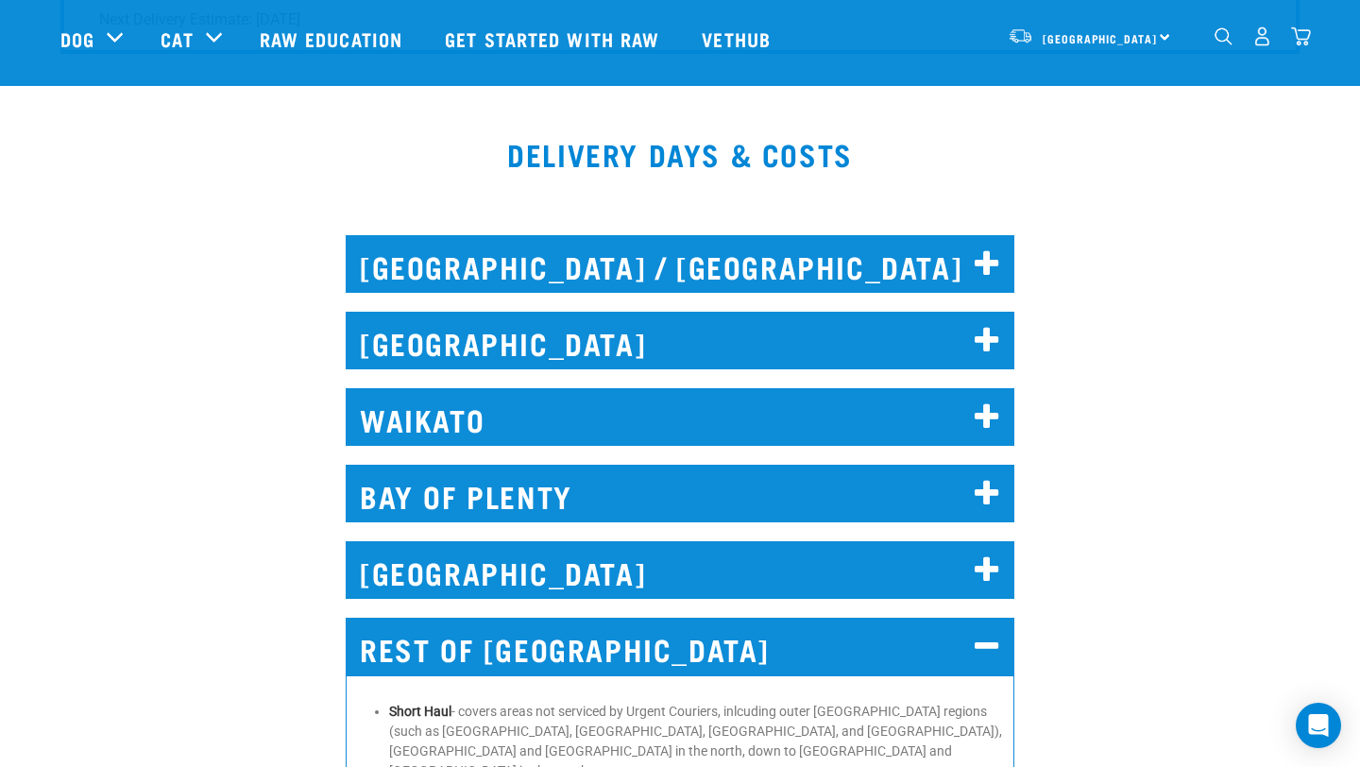
click at [448, 332] on h2 "AUCKLAND" at bounding box center [680, 341] width 669 height 58
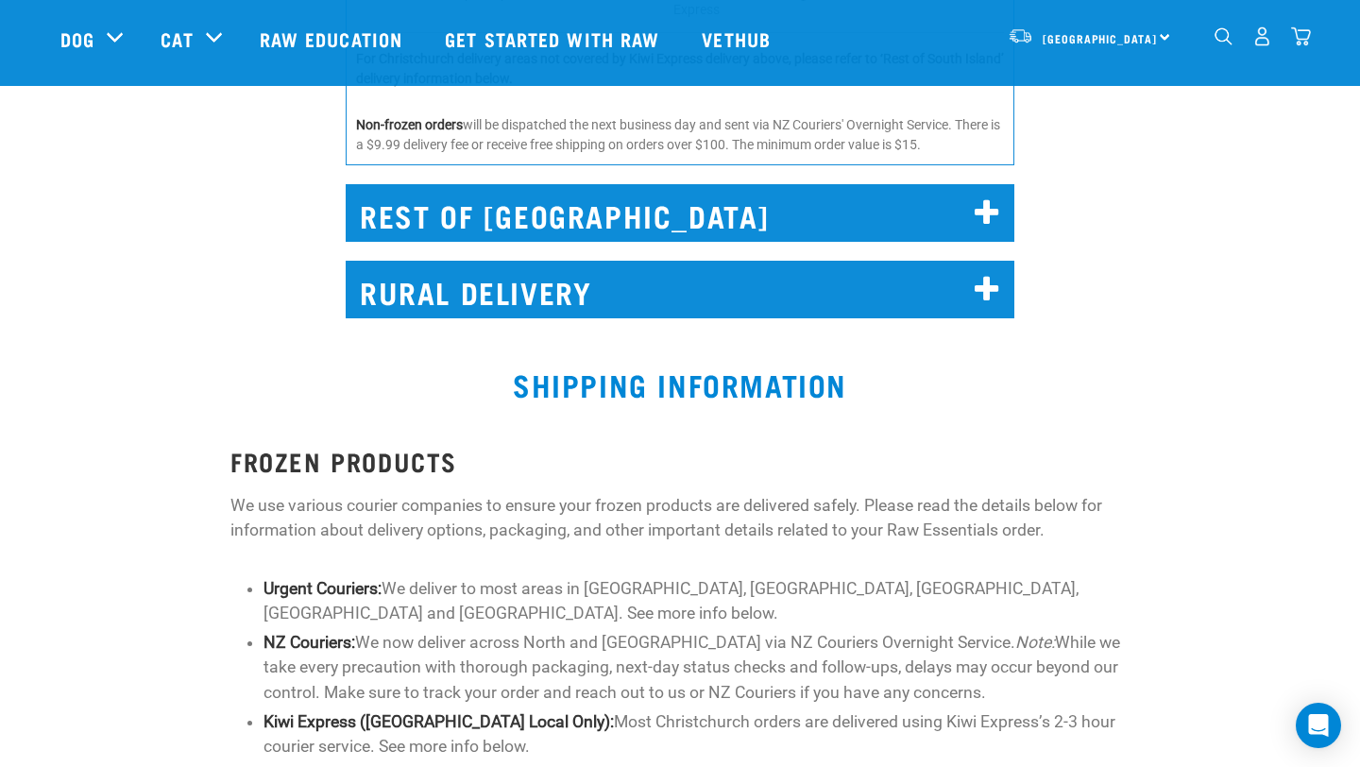
scroll to position [1399, 0]
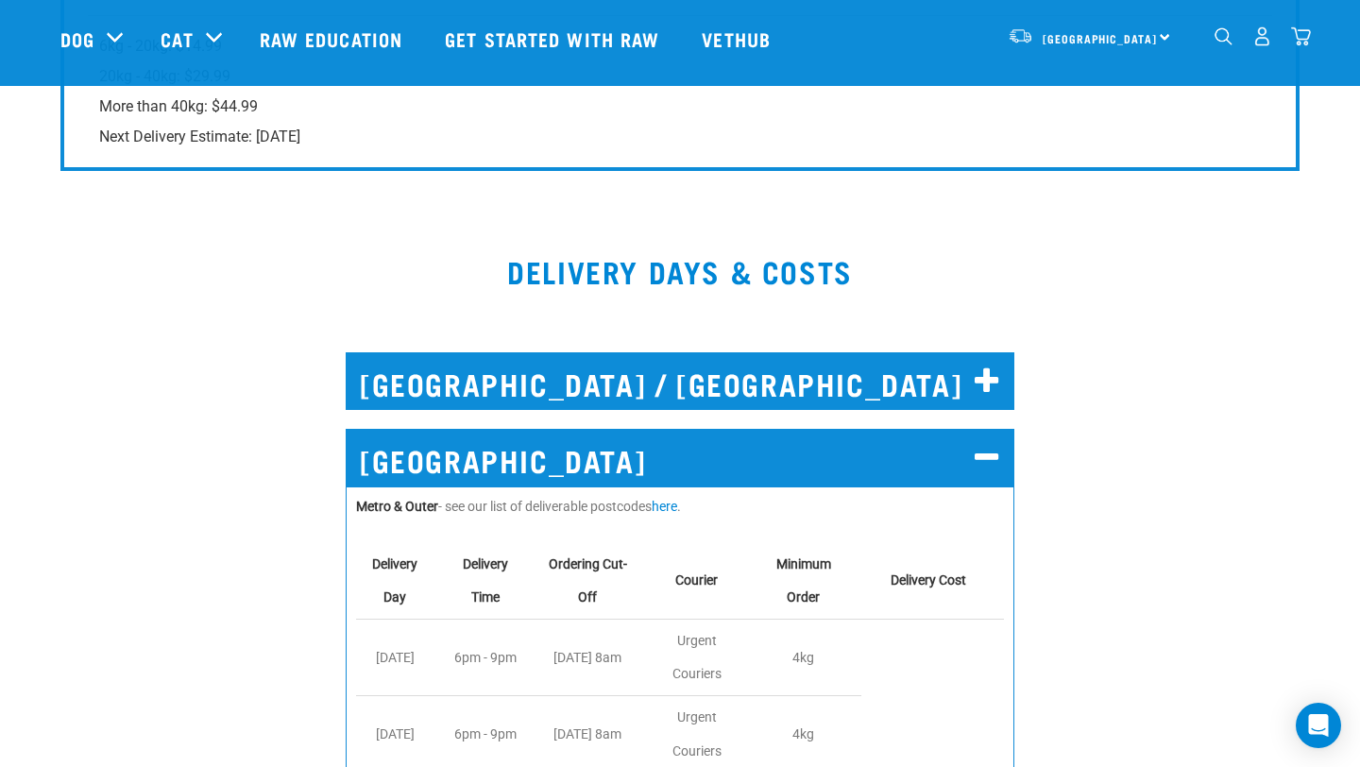
click at [710, 392] on h2 "NORTH AUCKLAND / WHANGAREI" at bounding box center [680, 381] width 669 height 58
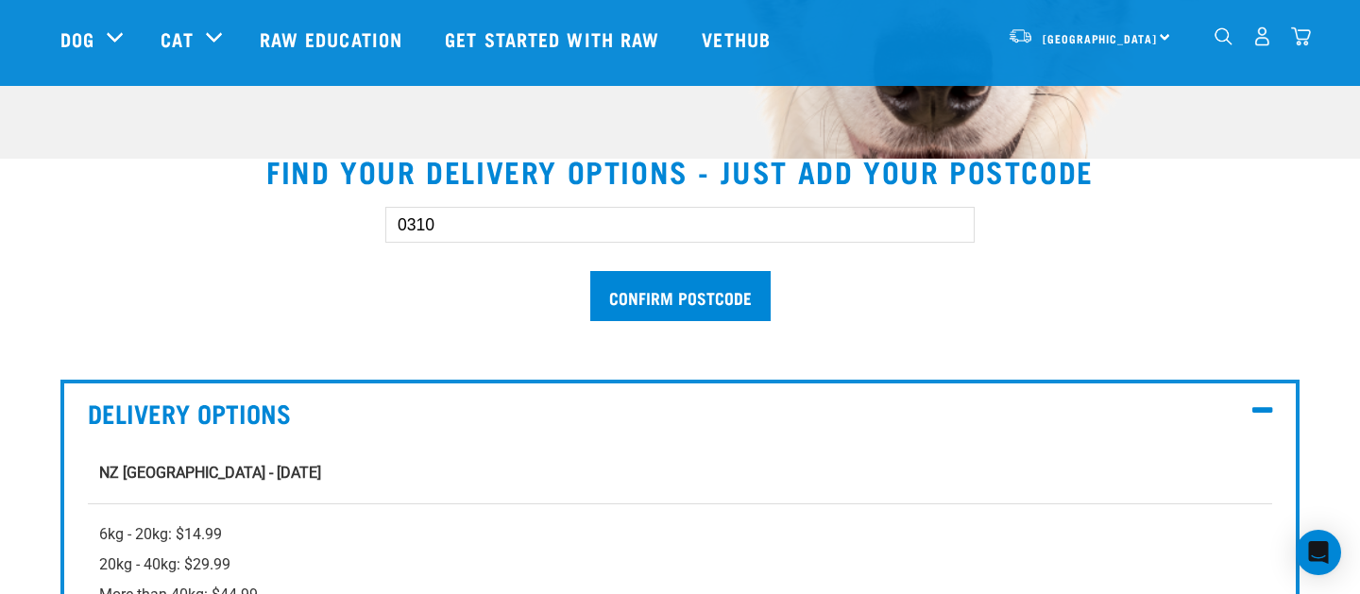
scroll to position [475, 0]
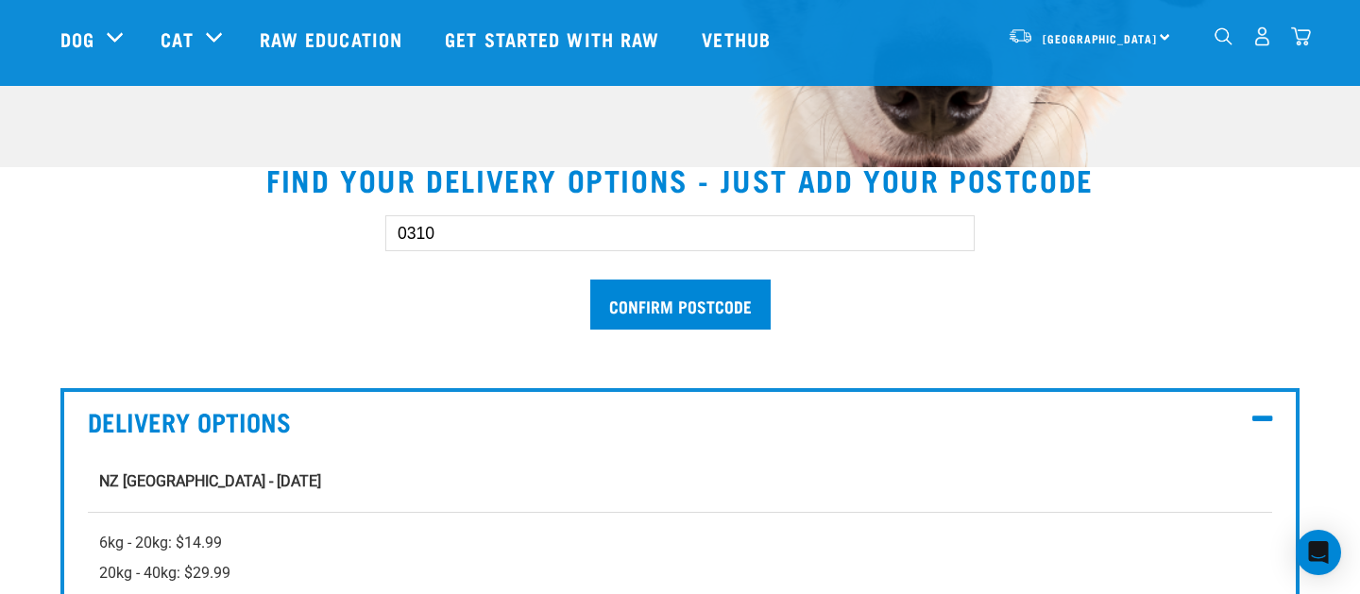
click at [433, 234] on input "0310" at bounding box center [680, 233] width 590 height 36
type input "1010"
click at [585, 293] on form "1010 Confirm postcode" at bounding box center [680, 272] width 590 height 114
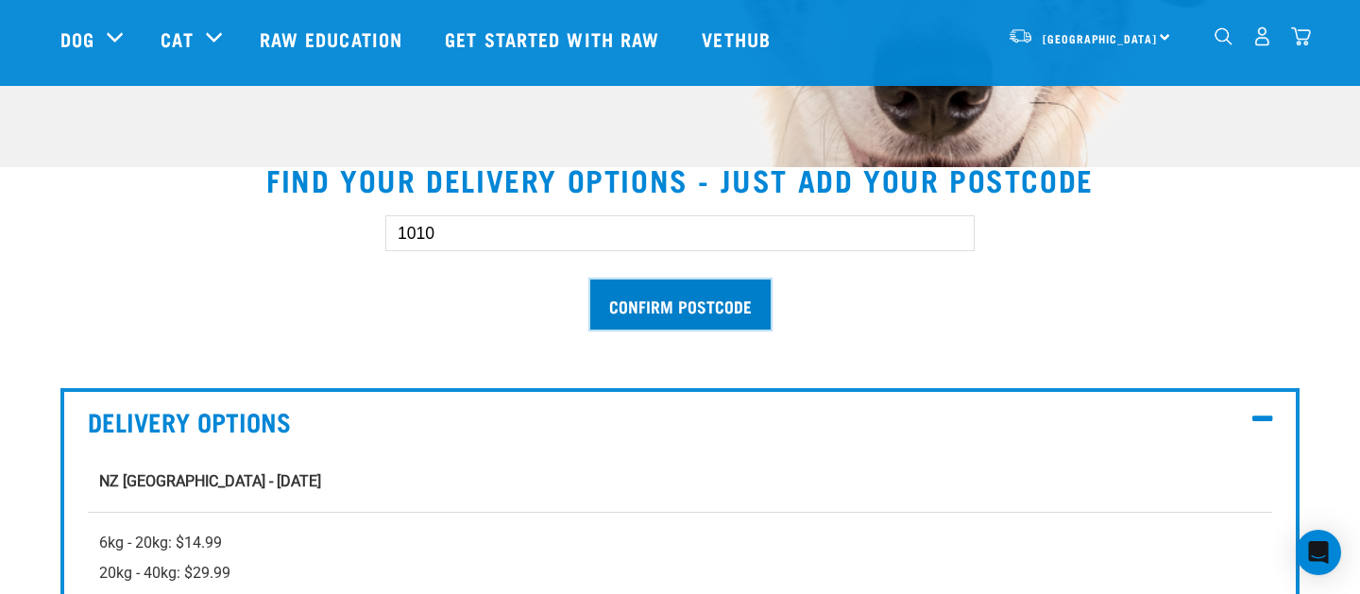
click at [609, 297] on input "Confirm postcode" at bounding box center [680, 305] width 180 height 50
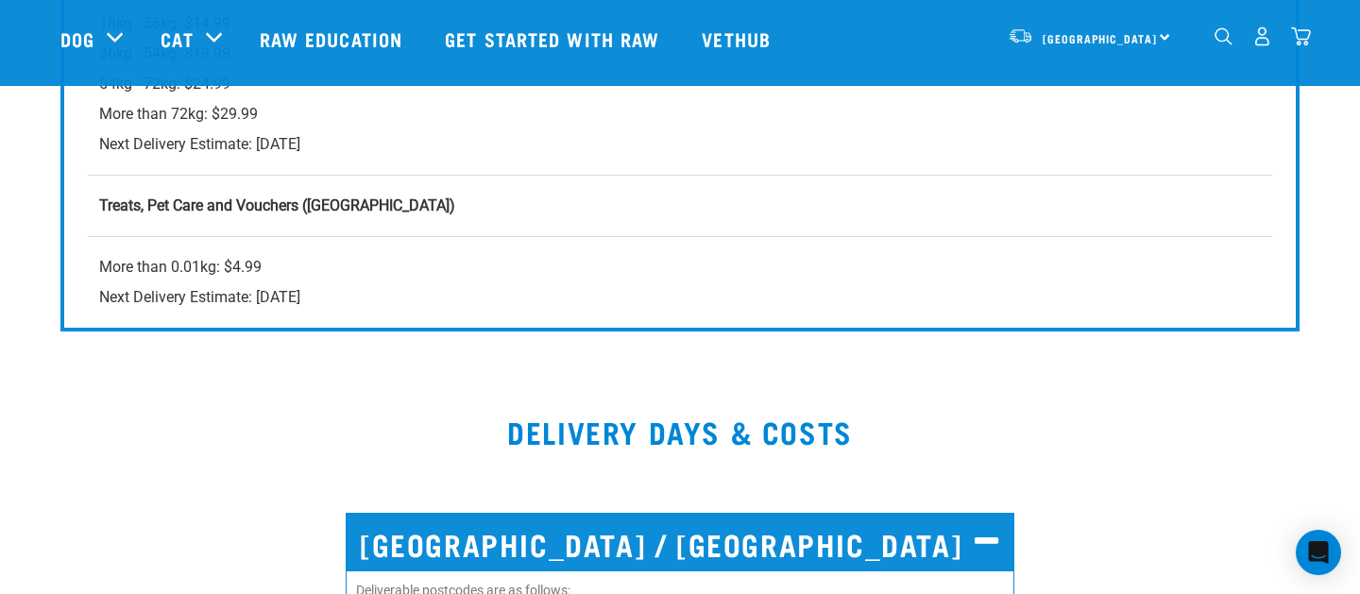
scroll to position [2680, 0]
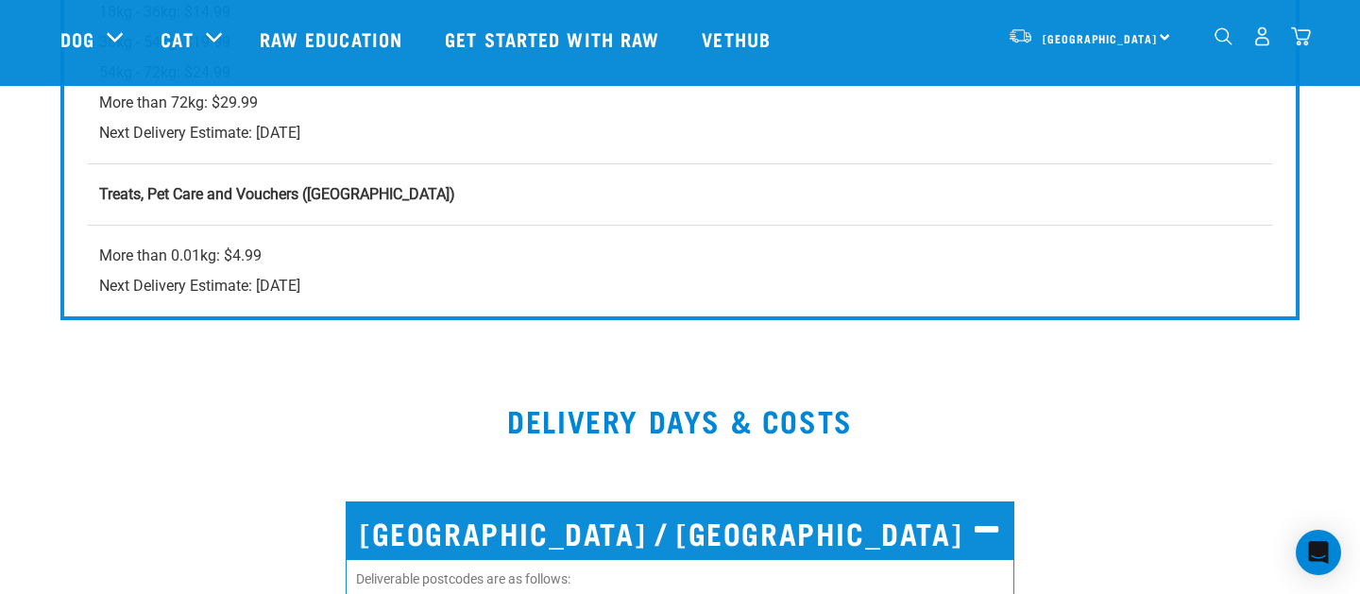
click at [121, 190] on strong "Treats, Pet Care and Vouchers (North Island)" at bounding box center [277, 194] width 356 height 18
drag, startPoint x: 121, startPoint y: 190, endPoint x: 273, endPoint y: 191, distance: 152.1
click at [275, 191] on strong "Treats, Pet Care and Vouchers (North Island)" at bounding box center [277, 194] width 356 height 18
copy strong "Treats, Pet Care and Vouchers"
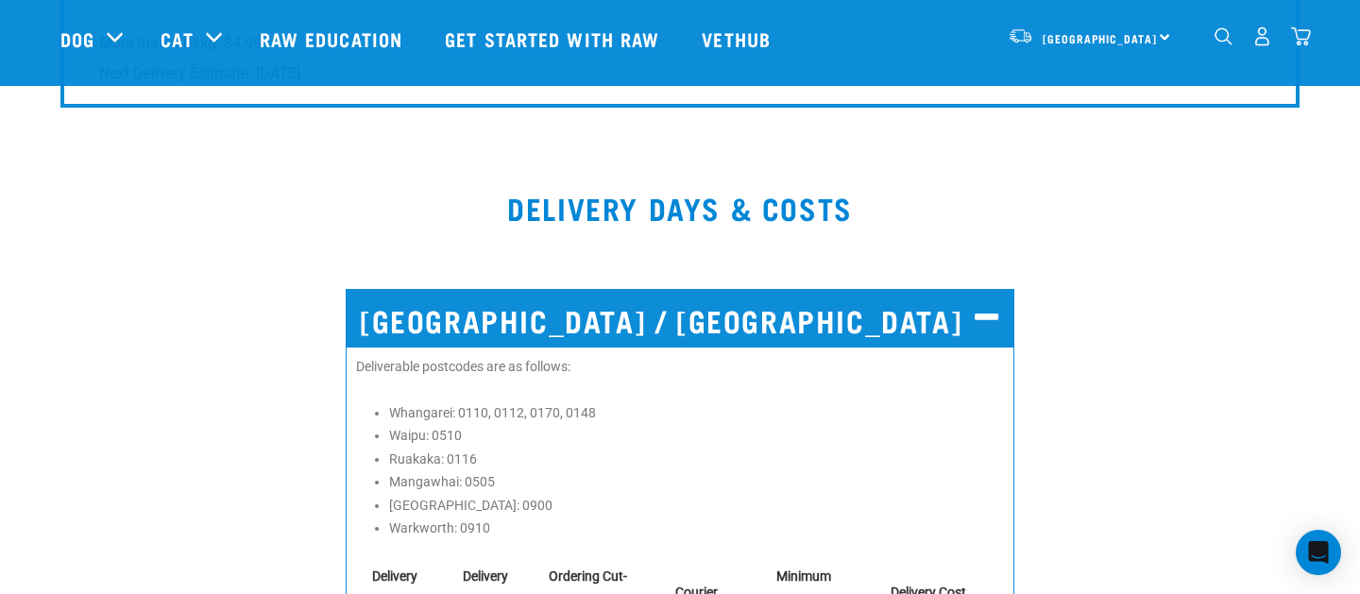
scroll to position [2873, 0]
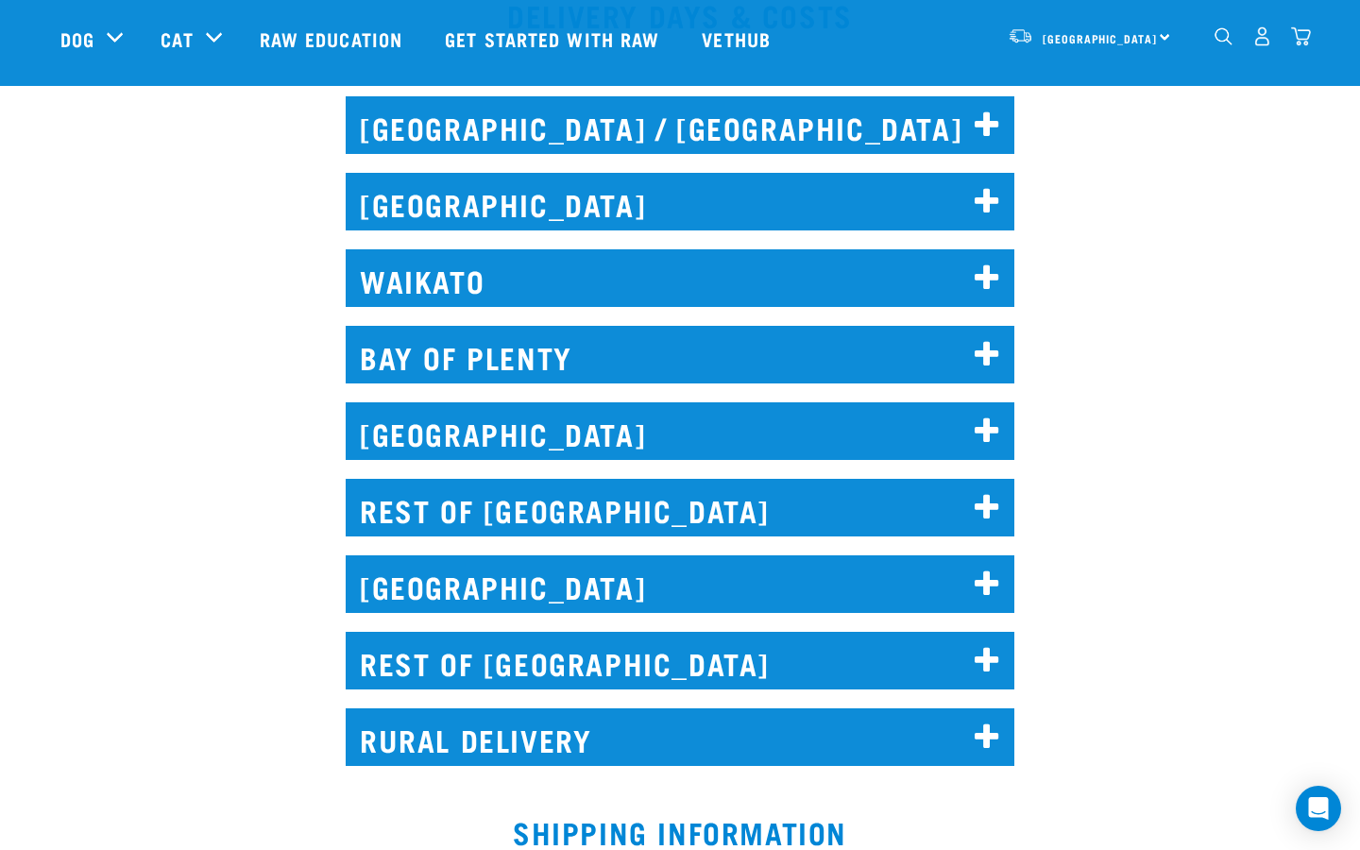
scroll to position [900, 0]
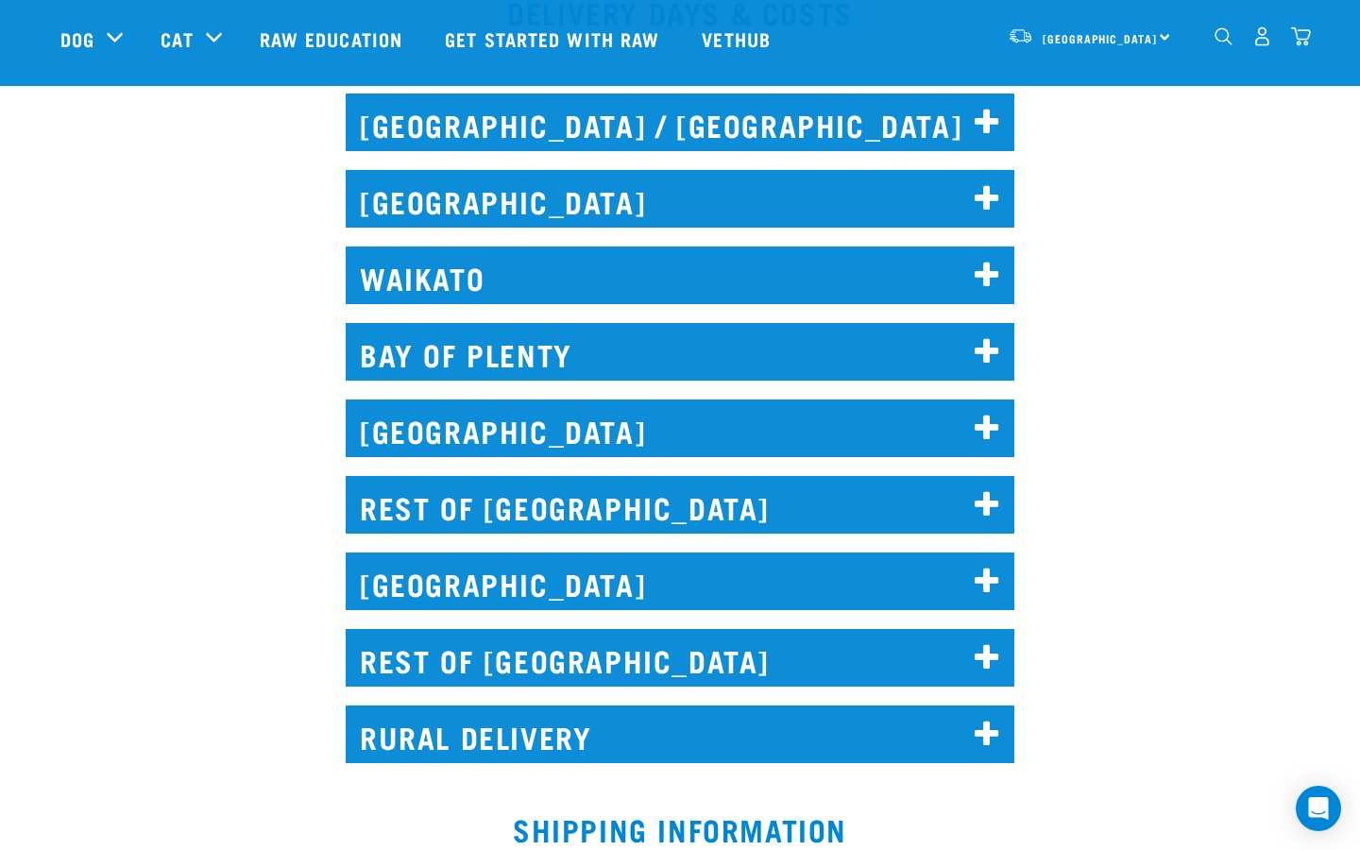
click at [622, 506] on h2 "REST OF [GEOGRAPHIC_DATA]" at bounding box center [680, 505] width 669 height 58
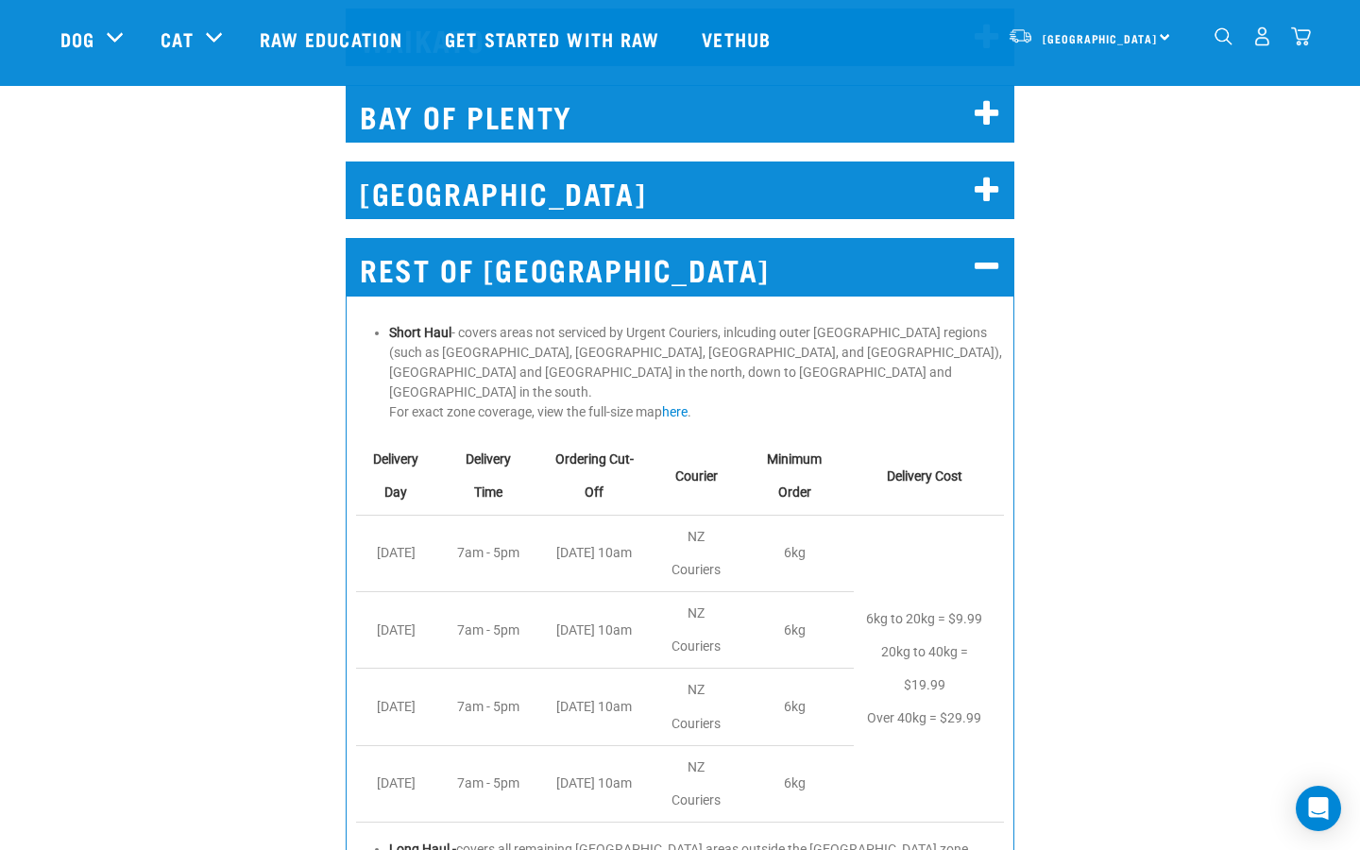
scroll to position [1134, 0]
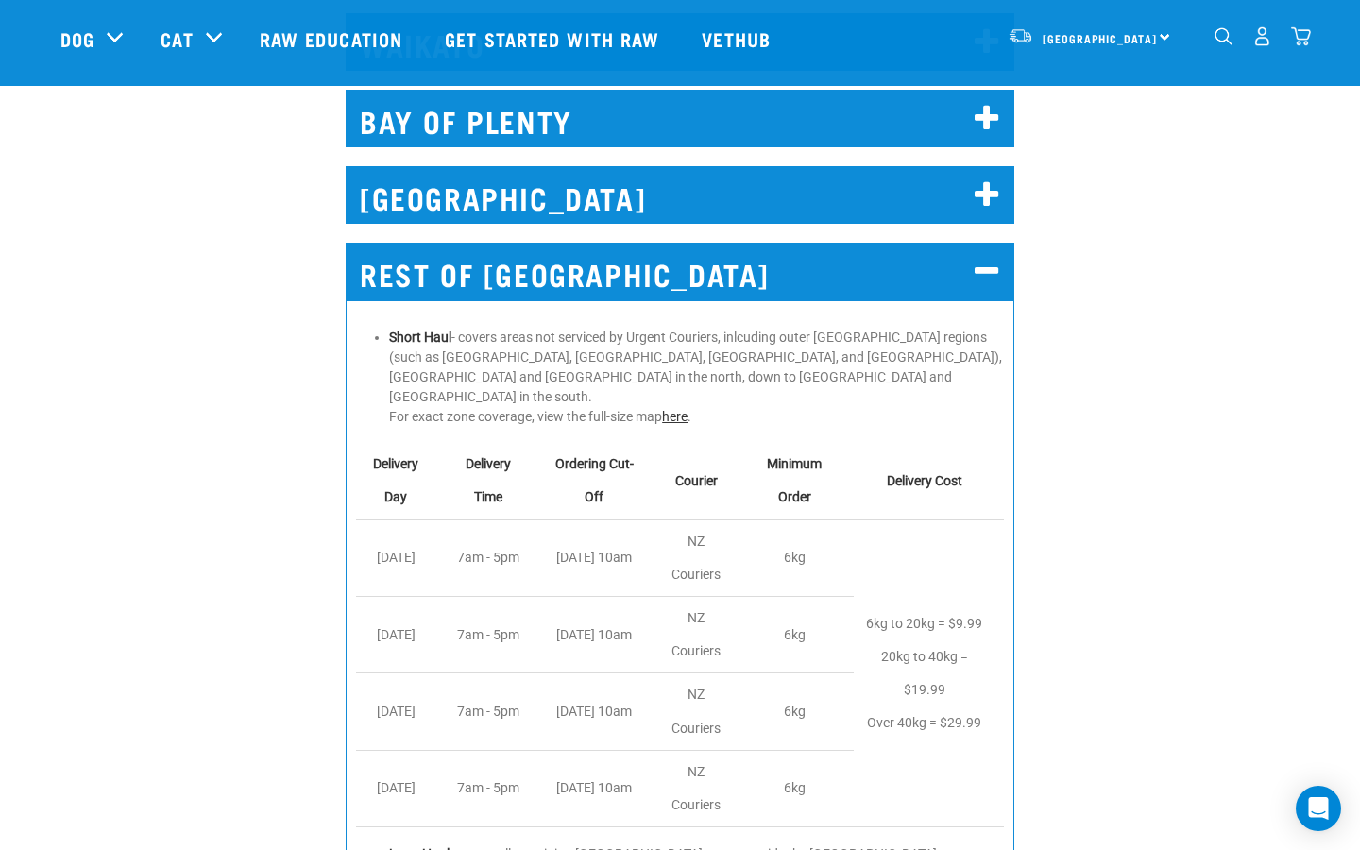
click at [676, 409] on link "here" at bounding box center [675, 416] width 26 height 15
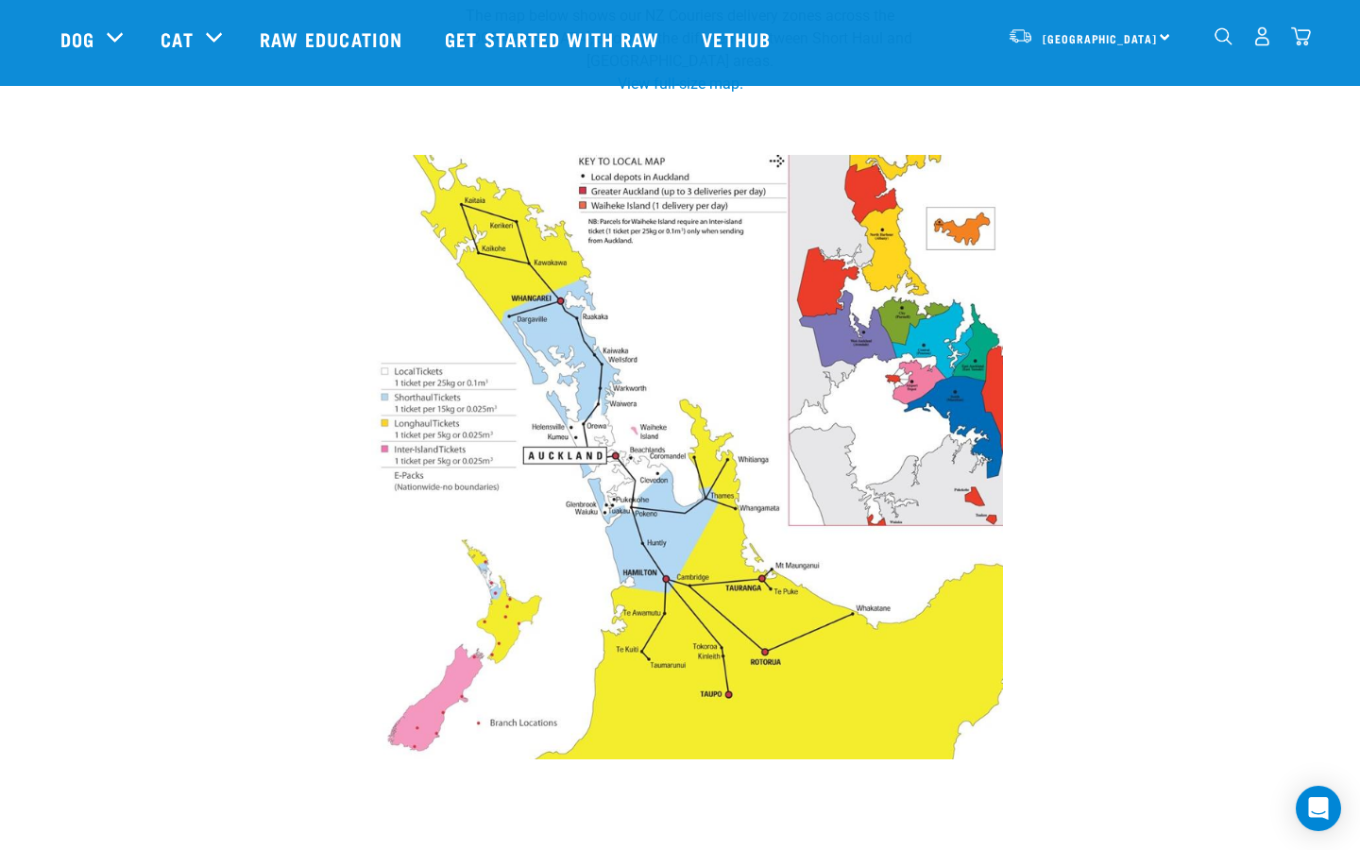
scroll to position [305, 0]
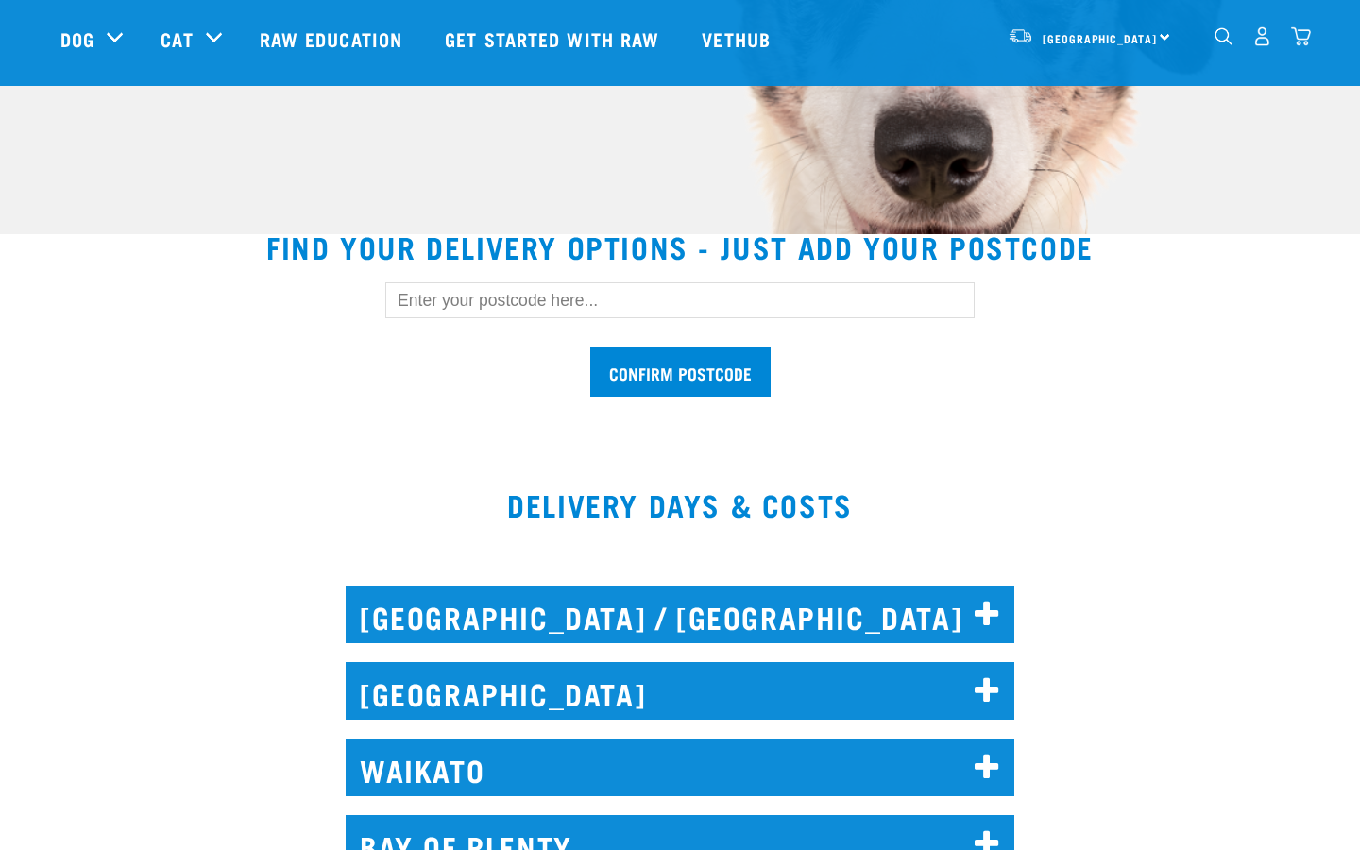
scroll to position [412, 0]
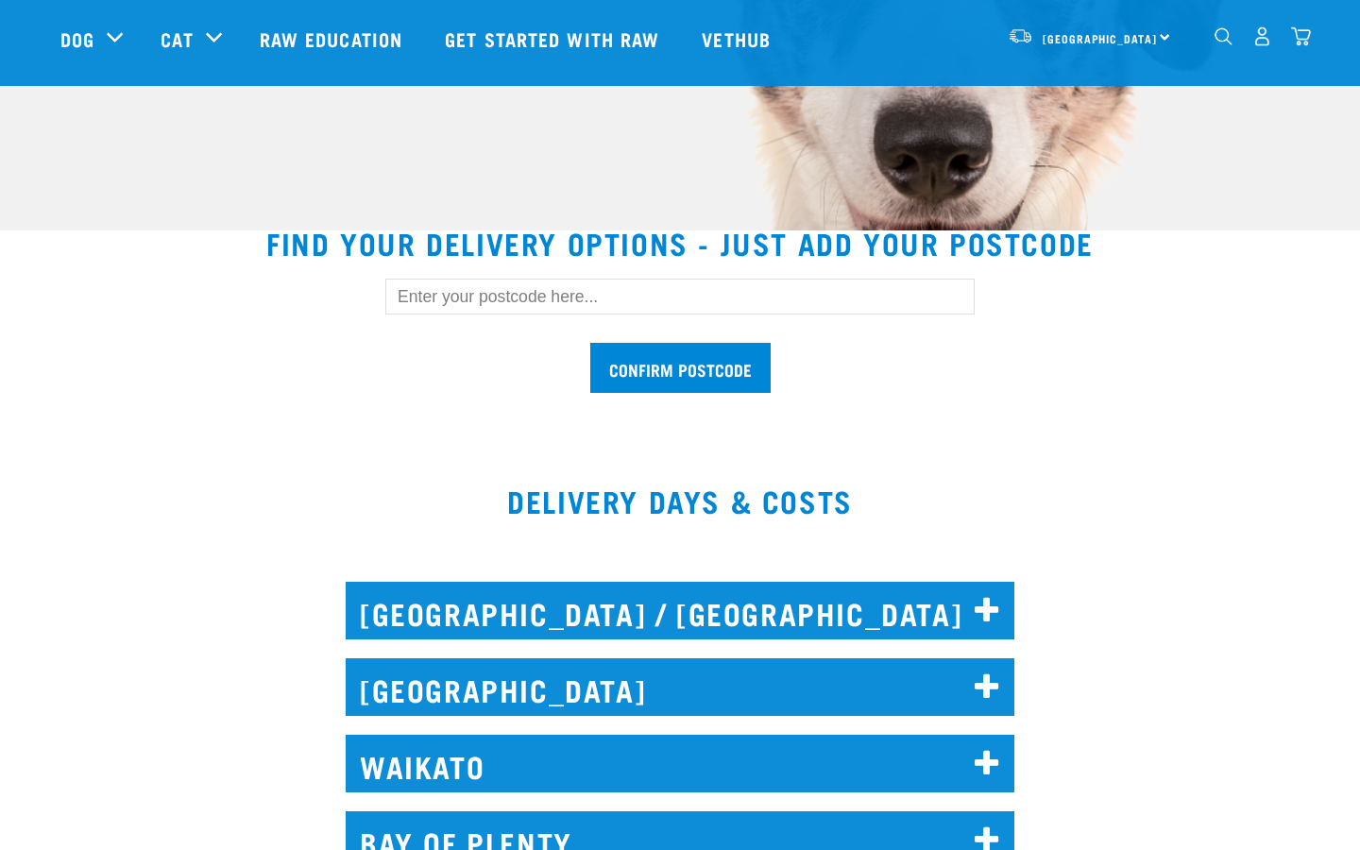
click at [494, 298] on input "text" at bounding box center [680, 297] width 590 height 36
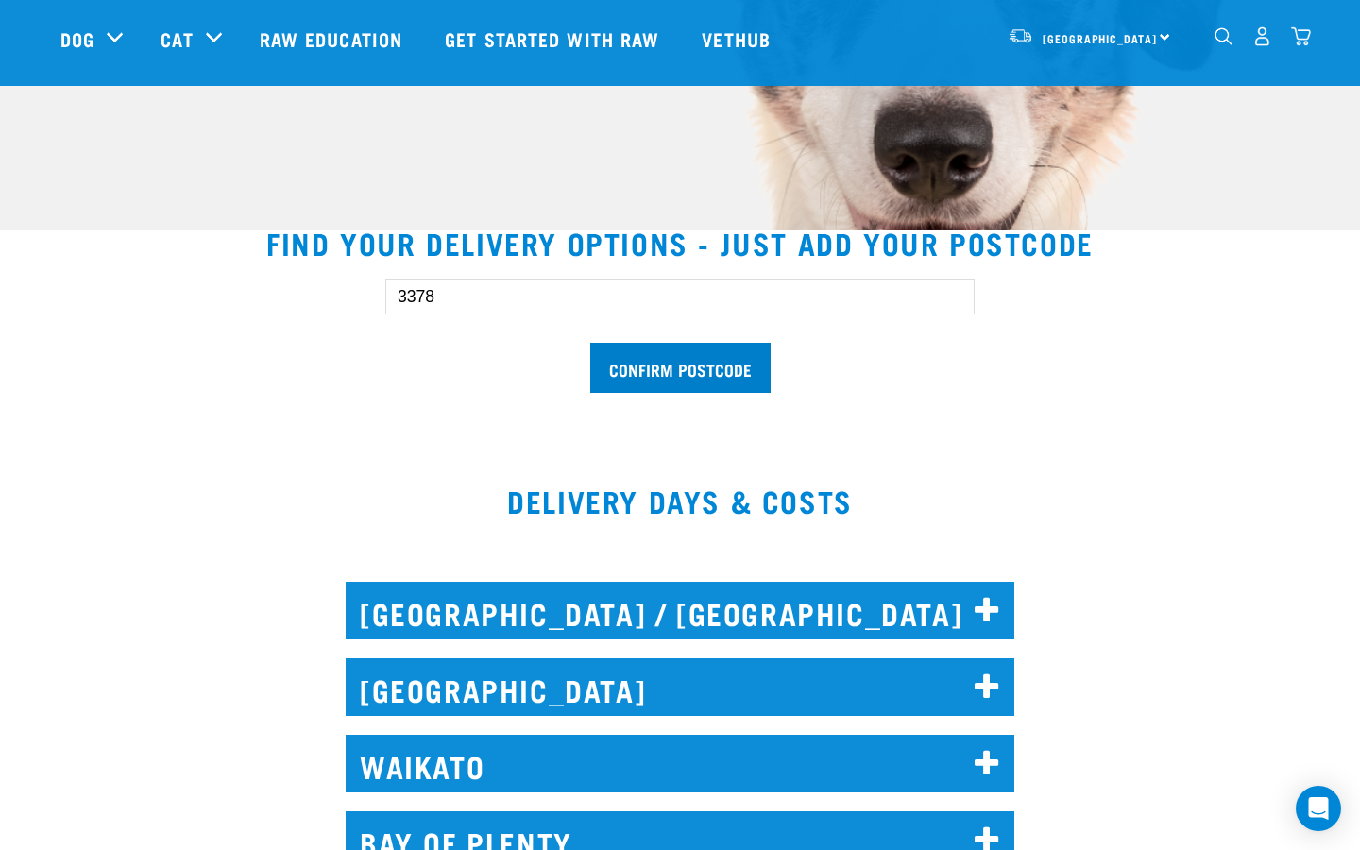
type input "3378"
click at [663, 370] on input "Confirm postcode" at bounding box center [680, 368] width 180 height 50
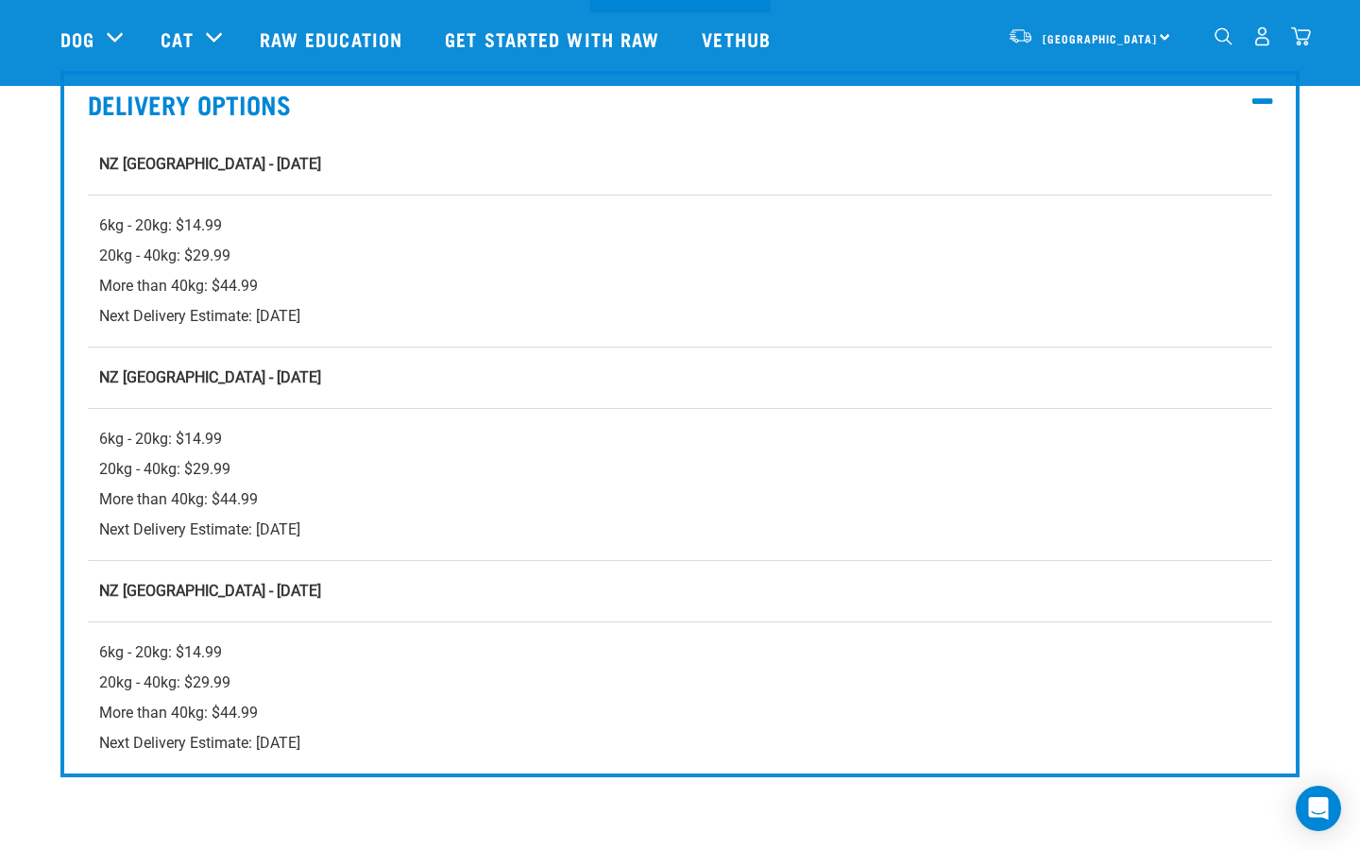
scroll to position [800, 0]
